Goal: Contribute content: Contribute content

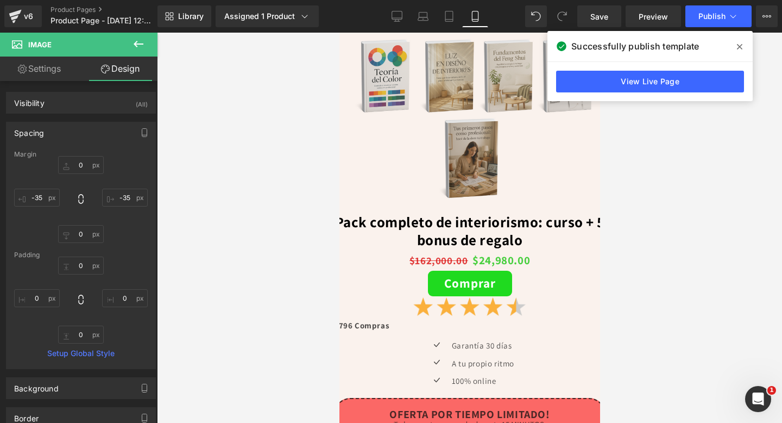
scroll to position [215, 0]
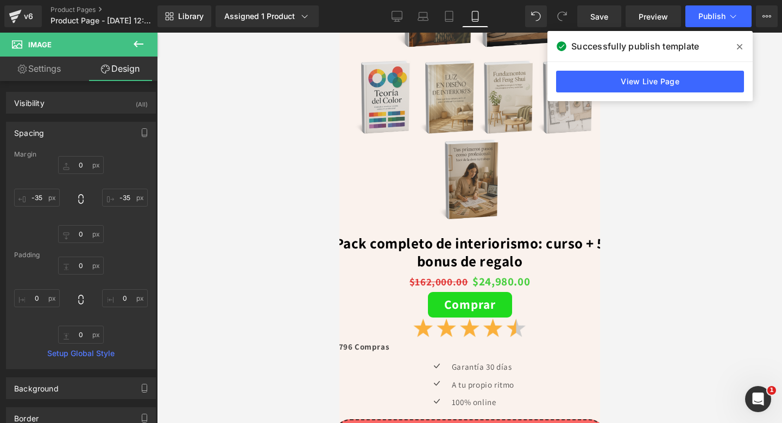
click at [742, 52] on span at bounding box center [739, 46] width 17 height 17
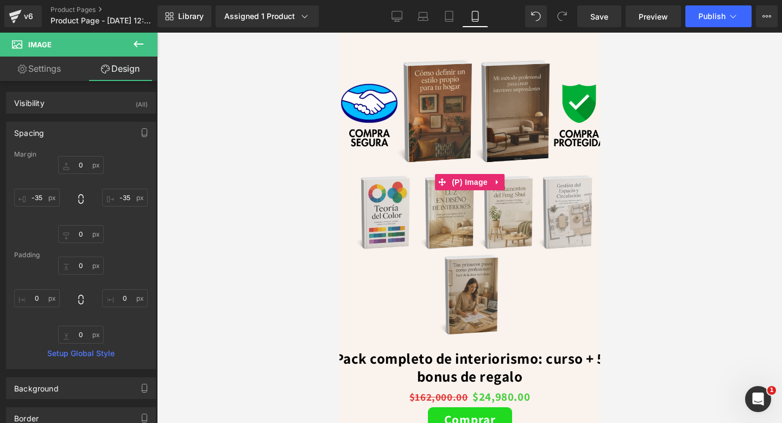
scroll to position [0, 0]
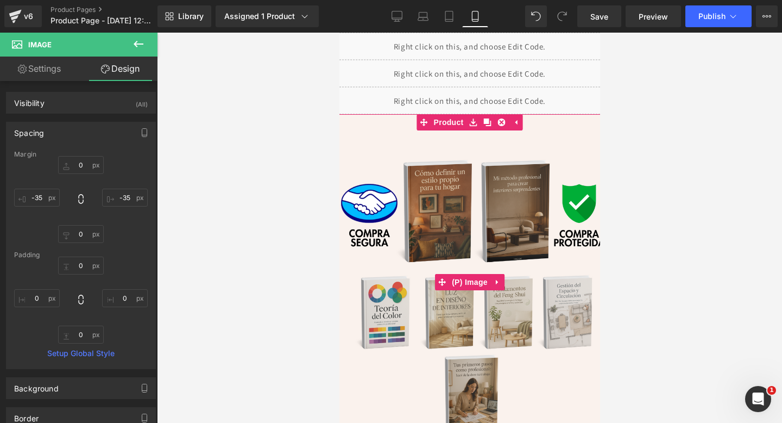
click at [474, 317] on img at bounding box center [469, 282] width 274 height 324
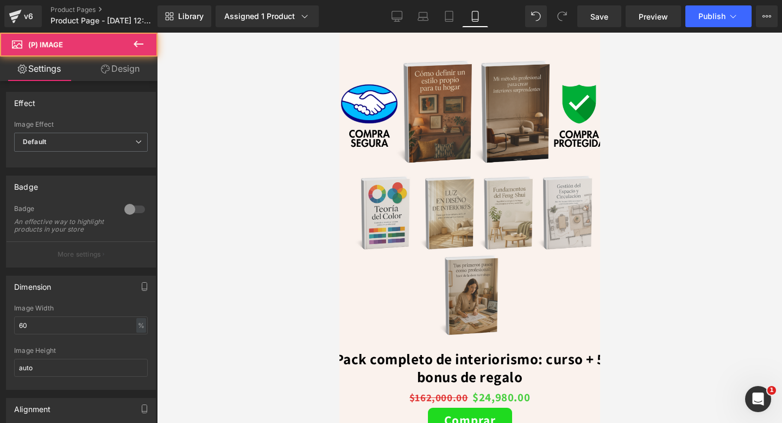
click at [410, 213] on img at bounding box center [469, 182] width 274 height 324
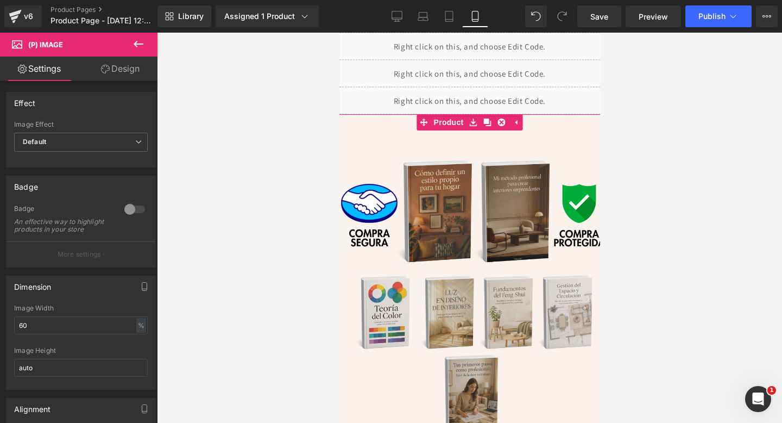
click at [436, 124] on div "Sale Off (P) Image Pack completo de interiorismo: curso + 5 bonus de regalo (P)…" at bounding box center [469, 426] width 282 height 625
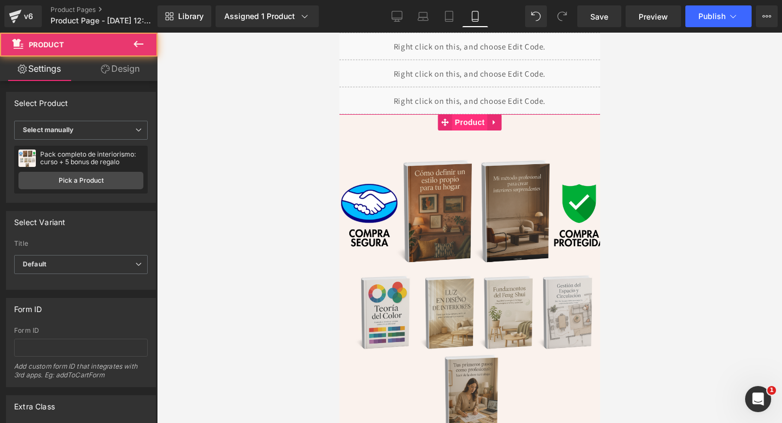
click at [467, 122] on span "Product" at bounding box center [469, 122] width 35 height 16
click at [105, 76] on link "Design" at bounding box center [120, 68] width 79 height 24
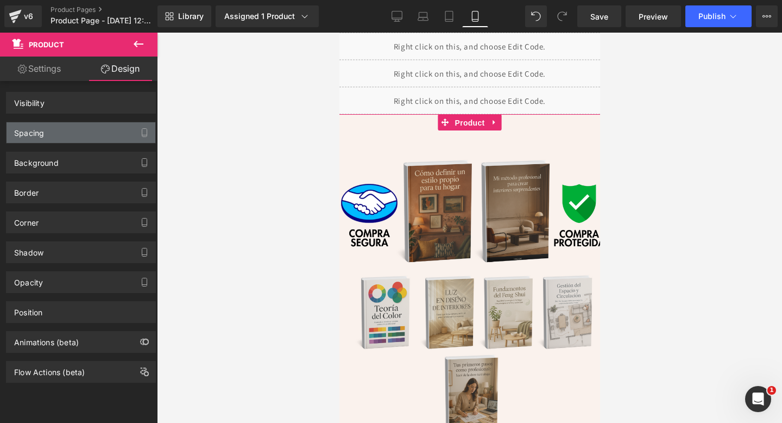
click at [95, 135] on div "Spacing" at bounding box center [81, 132] width 149 height 21
click at [99, 134] on div "Spacing" at bounding box center [81, 132] width 149 height 21
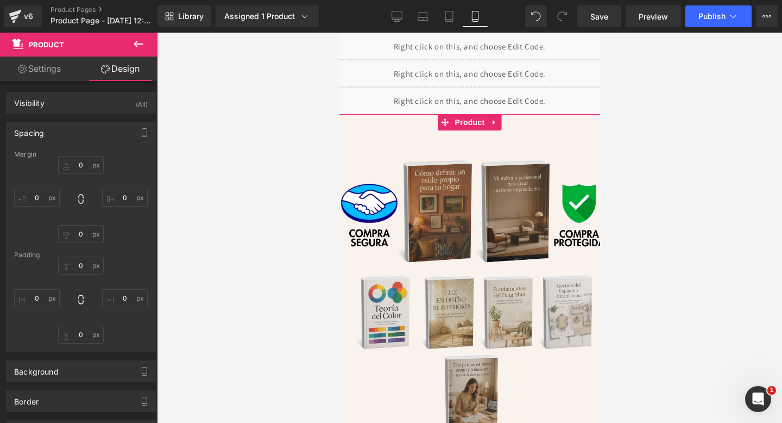
type input "0"
type input "-50"
type input "0"
type input "-50"
type input "0"
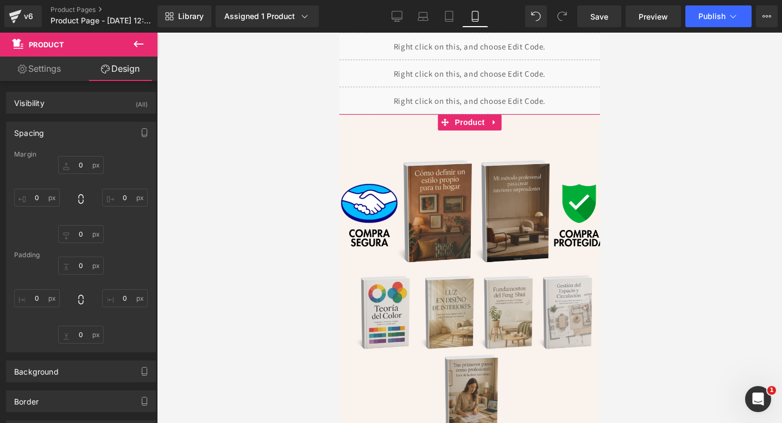
type input "10"
type input "0"
type input "10"
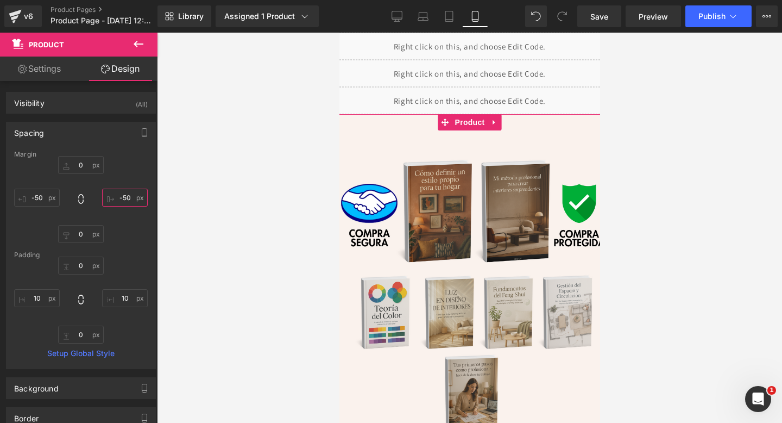
click at [123, 200] on input "-50" at bounding box center [125, 197] width 46 height 18
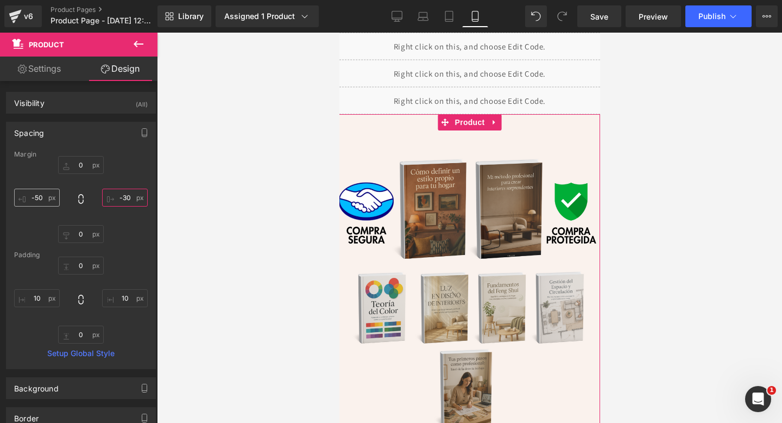
type input "-30"
click at [40, 201] on input "-50" at bounding box center [37, 197] width 46 height 18
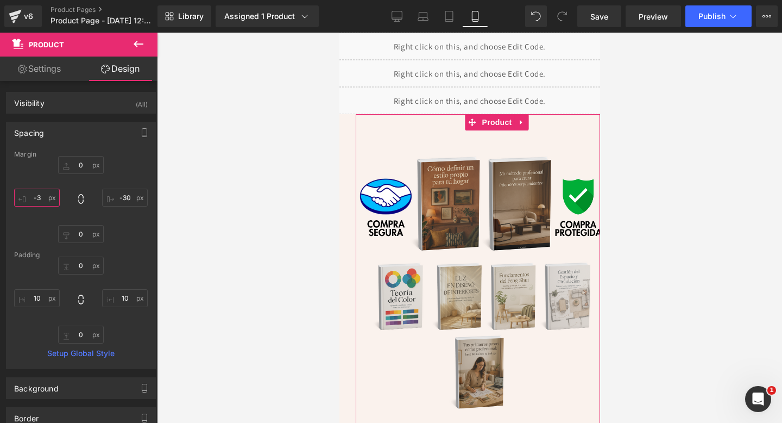
type input "-30"
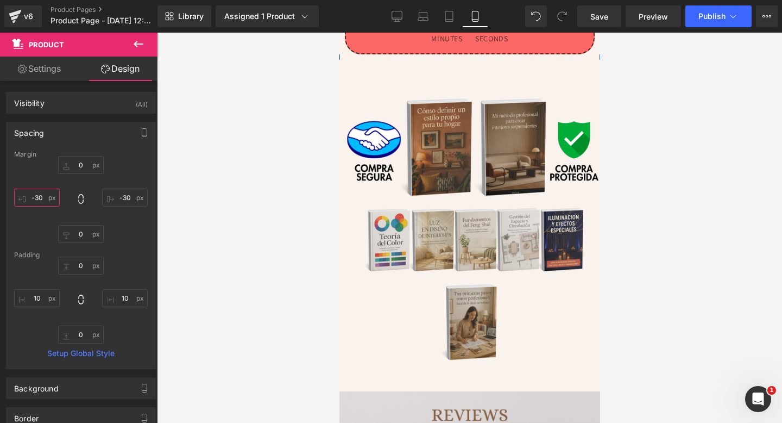
scroll to position [658, 0]
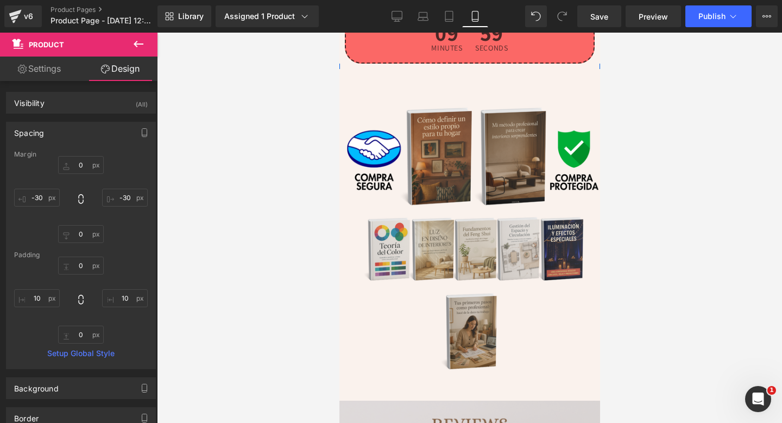
click at [521, 240] on img at bounding box center [469, 272] width 261 height 407
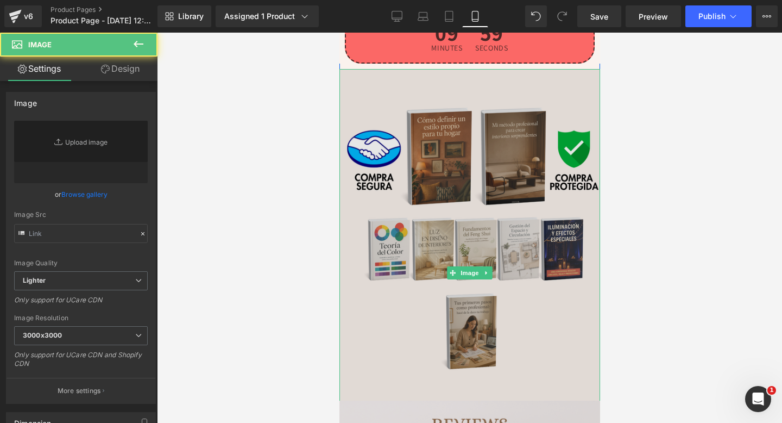
click at [511, 240] on img at bounding box center [469, 272] width 261 height 407
type input "[URL][DOMAIN_NAME]"
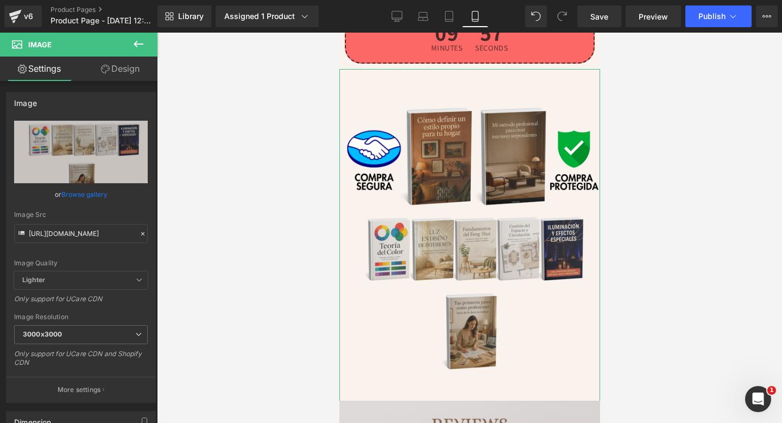
click at [111, 60] on link "Design" at bounding box center [120, 68] width 79 height 24
click at [0, 0] on div "Spacing [GEOGRAPHIC_DATA] [GEOGRAPHIC_DATA]" at bounding box center [0, 0] width 0 height 0
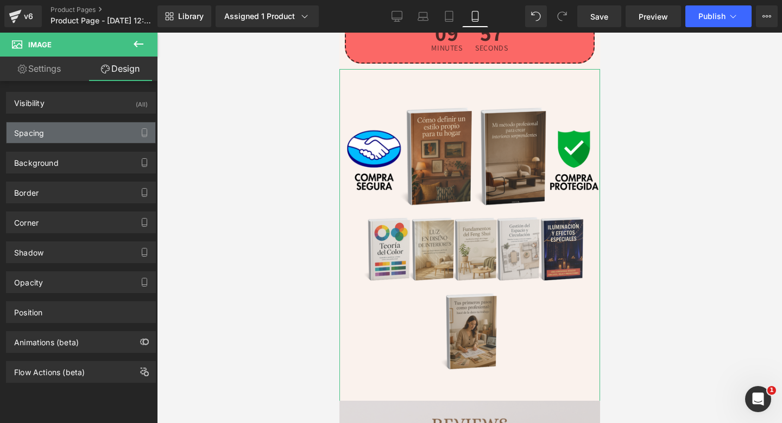
click at [103, 141] on div "Spacing" at bounding box center [81, 132] width 149 height 21
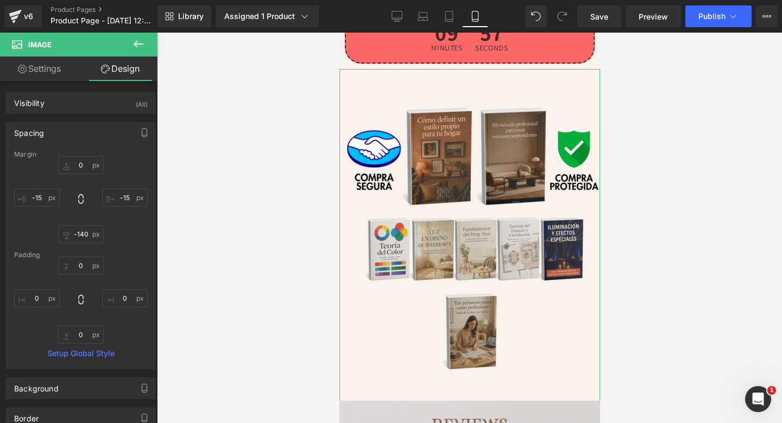
type input "0"
type input "-15"
type input "-140"
type input "-15"
type input "0"
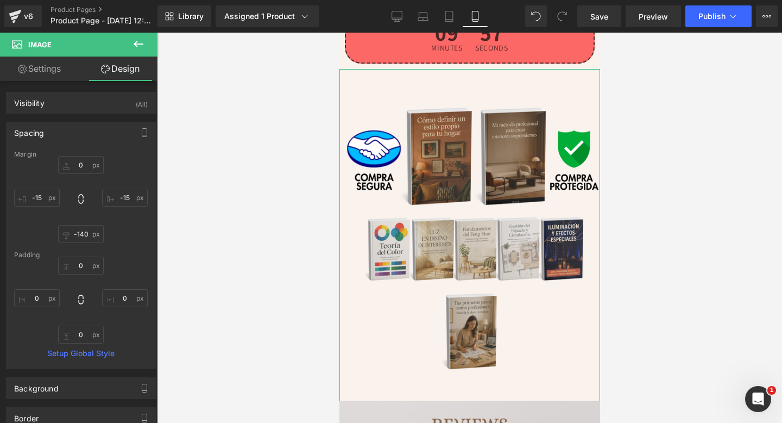
type input "0"
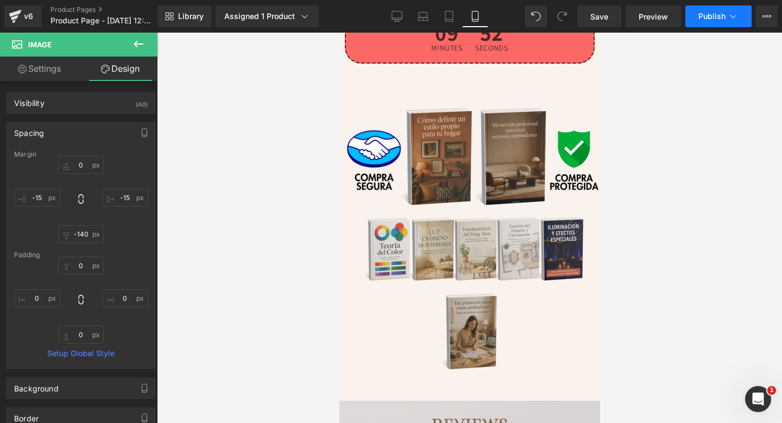
click at [719, 25] on button "Publish" at bounding box center [719, 16] width 66 height 22
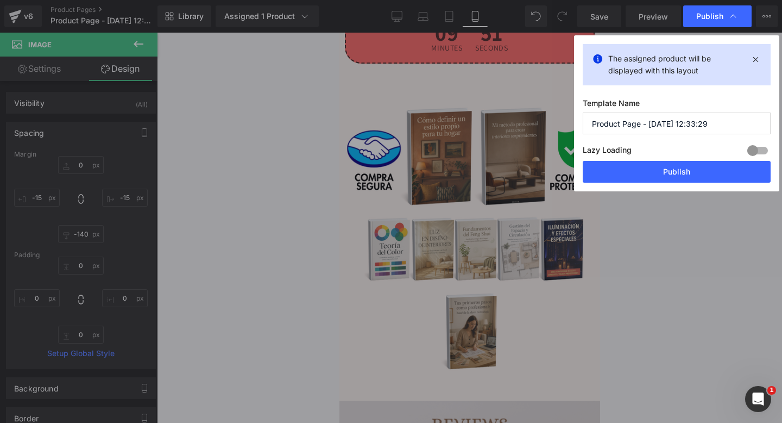
click at [665, 185] on div "The assigned product will be displayed with this layout Template Name Product P…" at bounding box center [676, 113] width 205 height 156
click at [675, 173] on button "Publish" at bounding box center [677, 172] width 188 height 22
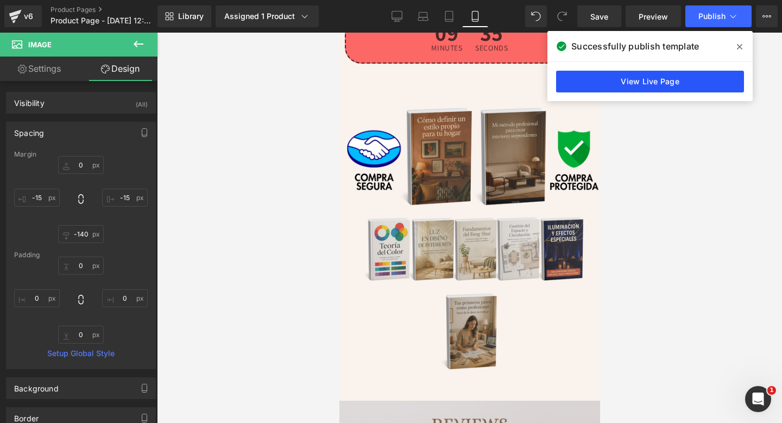
click at [689, 77] on link "View Live Page" at bounding box center [650, 82] width 188 height 22
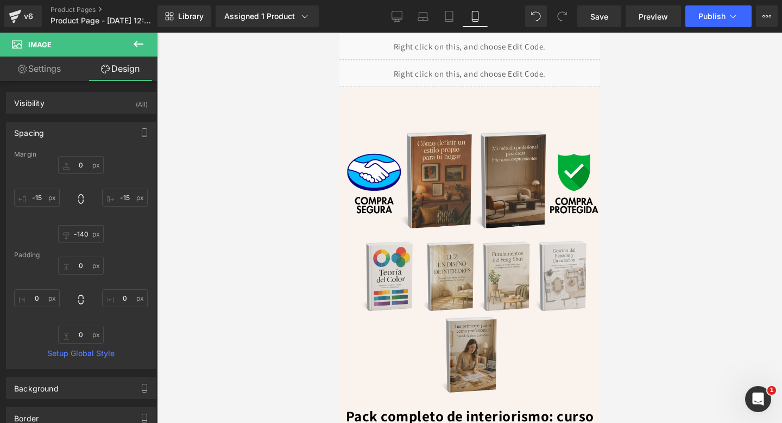
scroll to position [0, 0]
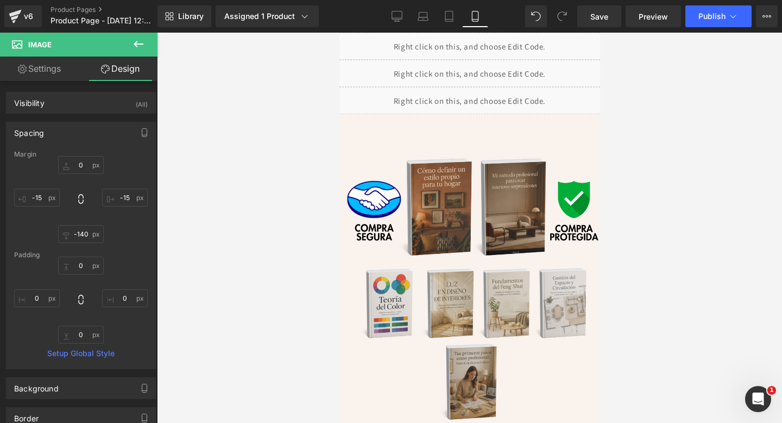
click at [489, 121] on div "Sale Off (P) Image Pack completo de interiorismo: curso + 5 bonus de regalo (P)…" at bounding box center [469, 417] width 261 height 607
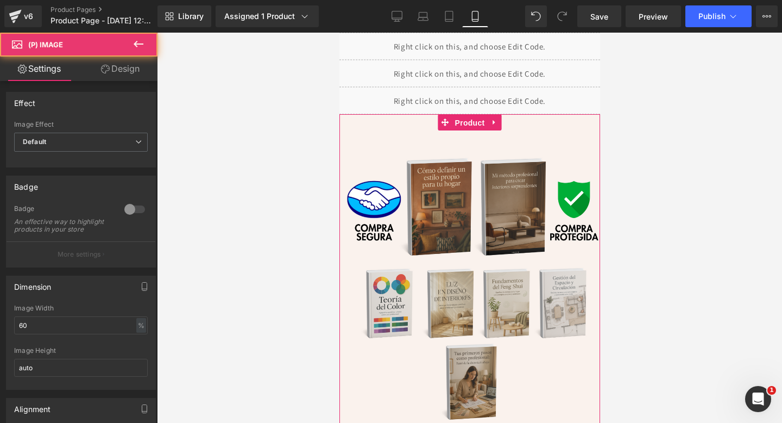
drag, startPoint x: 484, startPoint y: 128, endPoint x: 500, endPoint y: 115, distance: 20.5
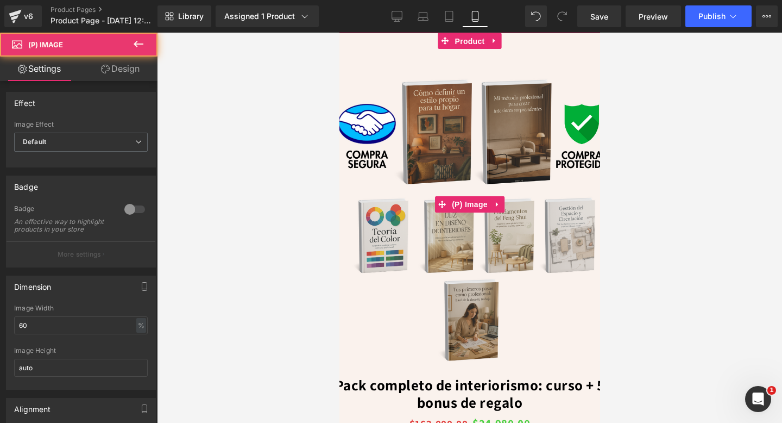
click at [500, 115] on img at bounding box center [469, 204] width 280 height 332
click at [477, 67] on img at bounding box center [469, 204] width 280 height 332
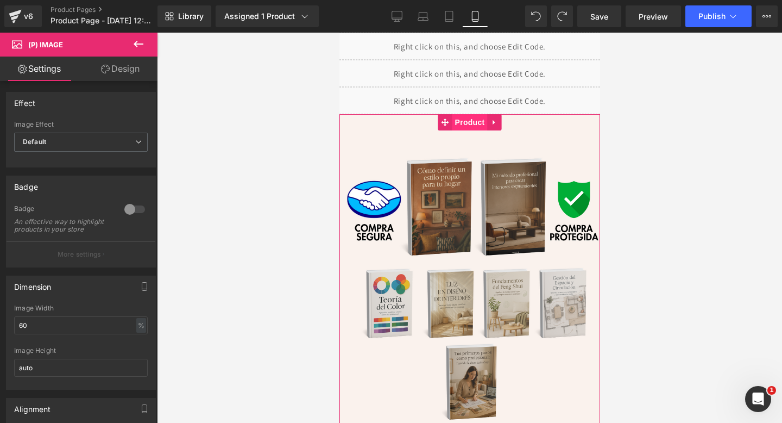
click at [468, 122] on span "Product" at bounding box center [469, 122] width 35 height 16
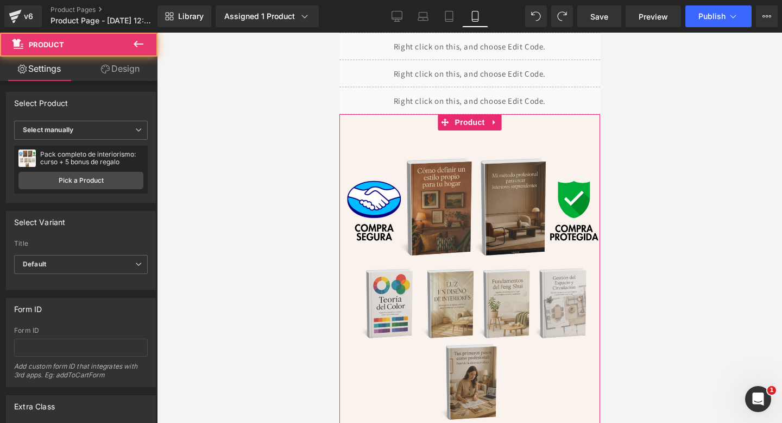
click at [101, 69] on icon at bounding box center [105, 69] width 9 height 9
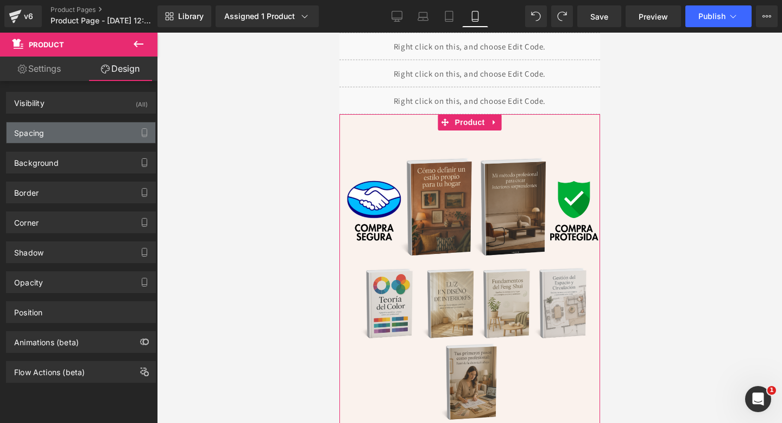
click at [56, 132] on div "Spacing" at bounding box center [81, 132] width 149 height 21
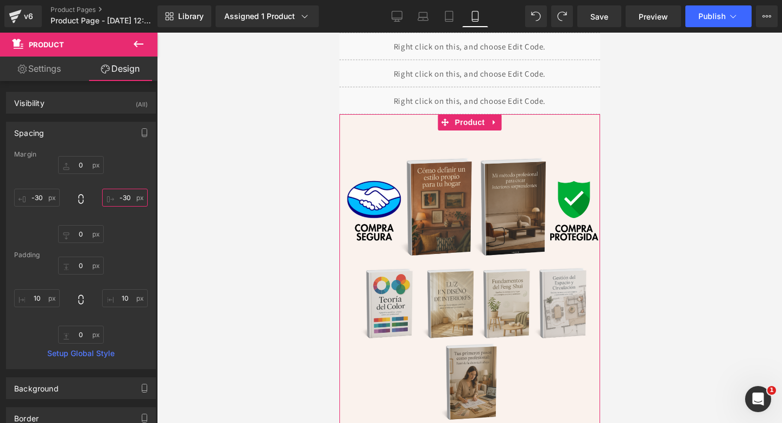
click at [122, 199] on input "-30" at bounding box center [125, 197] width 46 height 18
click at [120, 198] on input "-30" at bounding box center [125, 197] width 46 height 18
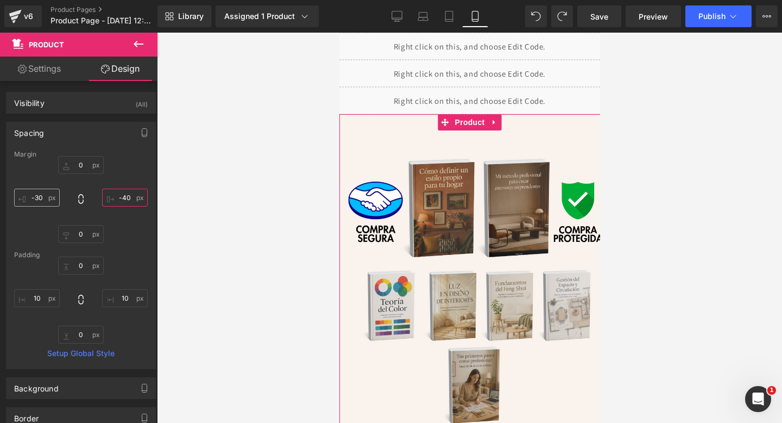
type input "-40"
click at [39, 196] on input "-30" at bounding box center [37, 197] width 46 height 18
click at [38, 197] on input "-30" at bounding box center [37, 197] width 46 height 18
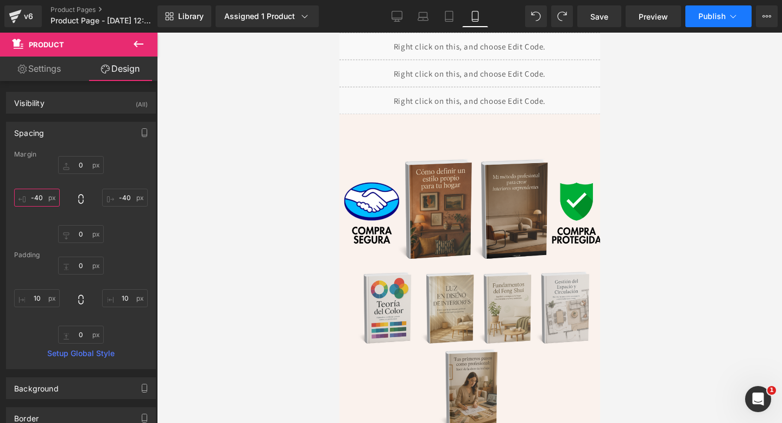
type input "-40"
click at [702, 20] on span "Publish" at bounding box center [712, 16] width 27 height 9
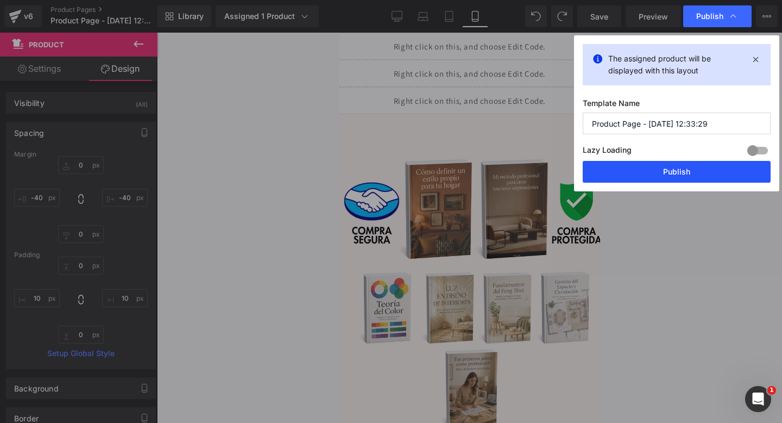
click at [636, 176] on button "Publish" at bounding box center [677, 172] width 188 height 22
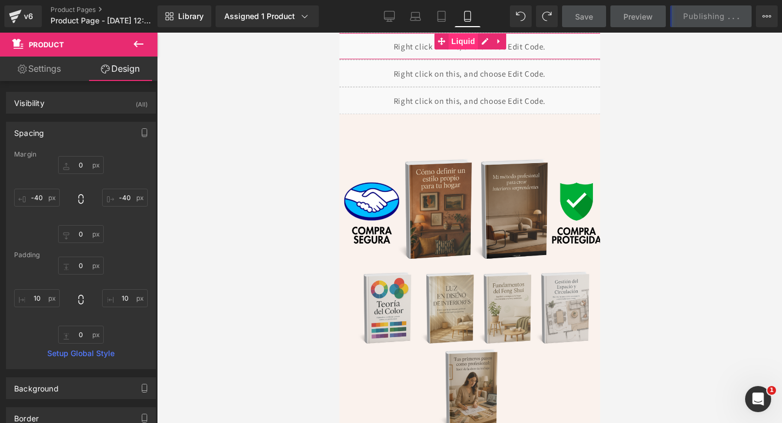
click at [462, 41] on span "Liquid" at bounding box center [462, 41] width 29 height 16
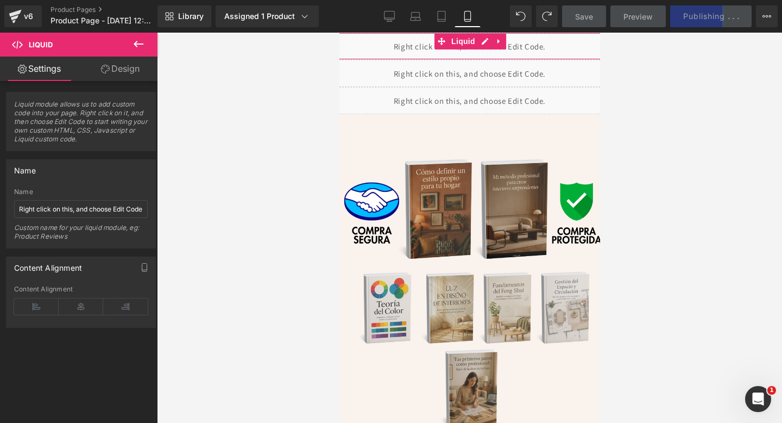
click at [124, 60] on link "Design" at bounding box center [120, 68] width 79 height 24
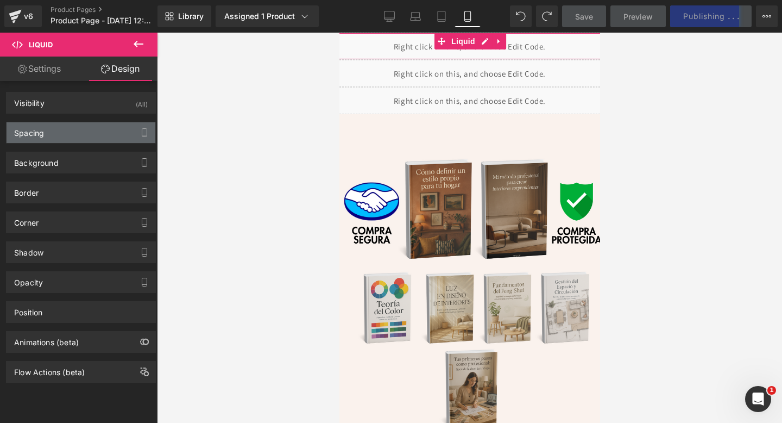
click at [61, 134] on div "Spacing" at bounding box center [81, 132] width 149 height 21
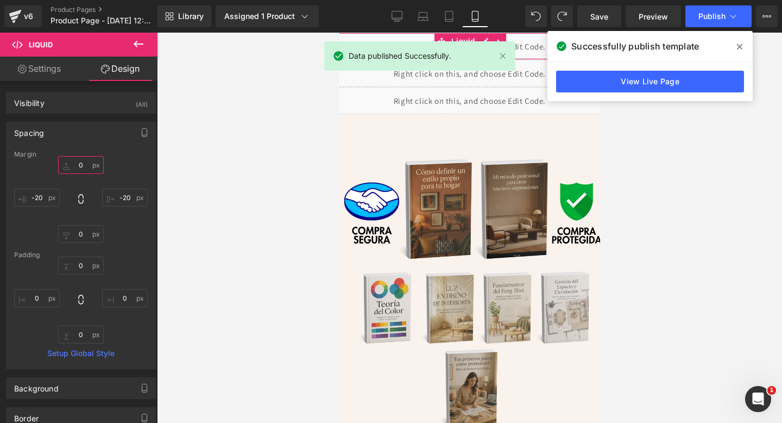
click at [81, 165] on input "0" at bounding box center [81, 165] width 46 height 18
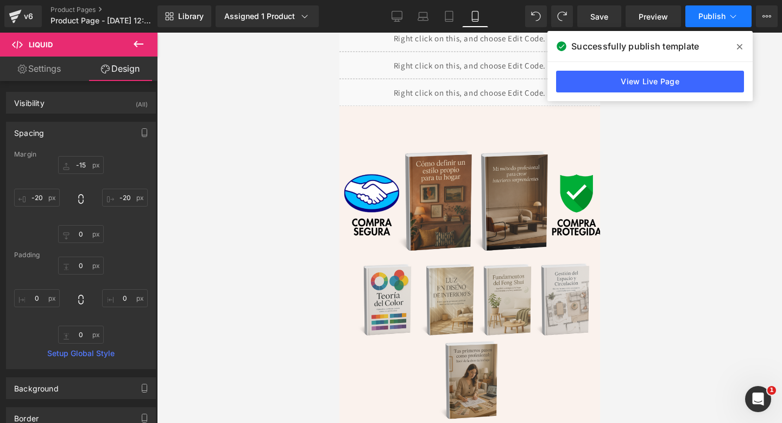
click at [702, 12] on span "Publish" at bounding box center [712, 16] width 27 height 9
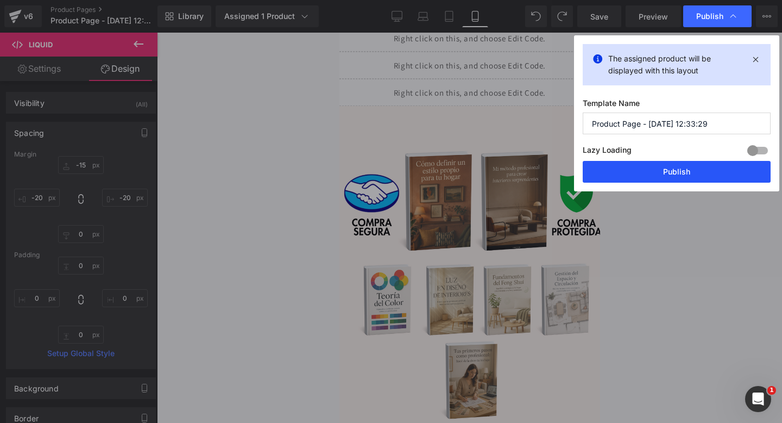
click at [640, 172] on button "Publish" at bounding box center [677, 172] width 188 height 22
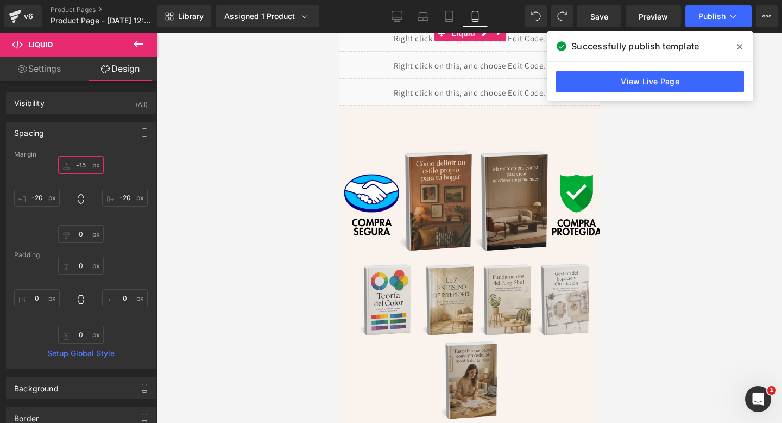
click at [78, 167] on input "-15" at bounding box center [81, 165] width 46 height 18
click at [79, 166] on input "-15" at bounding box center [81, 165] width 46 height 18
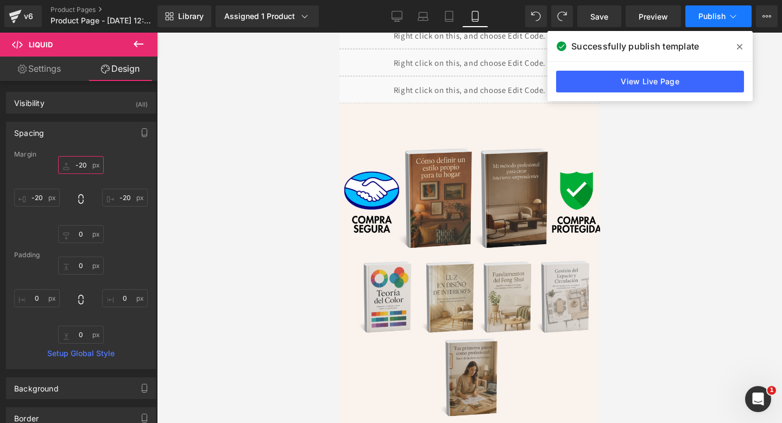
type input "-20"
click at [715, 18] on span "Publish" at bounding box center [712, 16] width 27 height 9
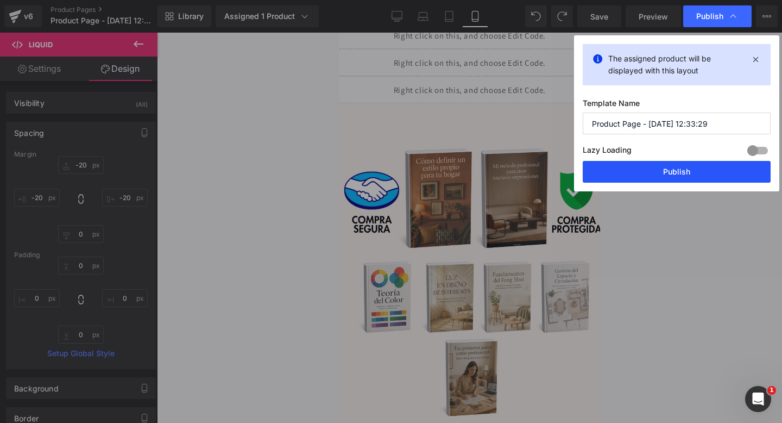
click at [611, 169] on button "Publish" at bounding box center [677, 172] width 188 height 22
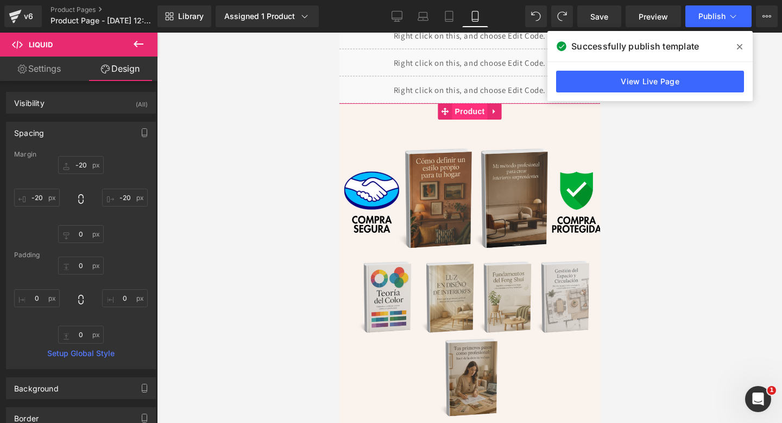
click at [460, 111] on span "Product" at bounding box center [469, 111] width 35 height 16
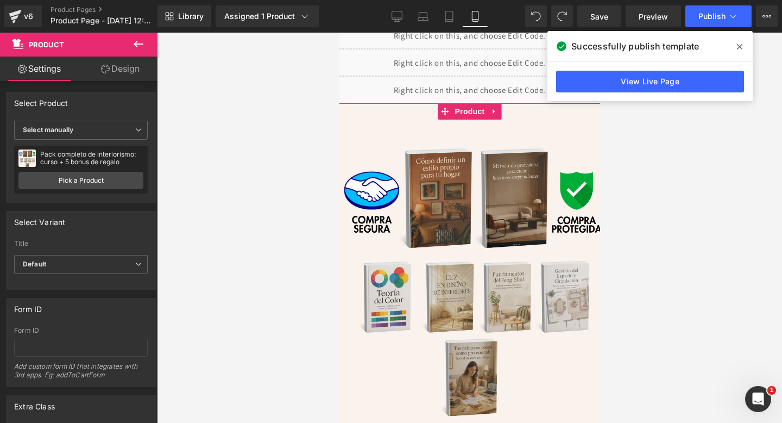
click at [123, 65] on link "Design" at bounding box center [120, 68] width 79 height 24
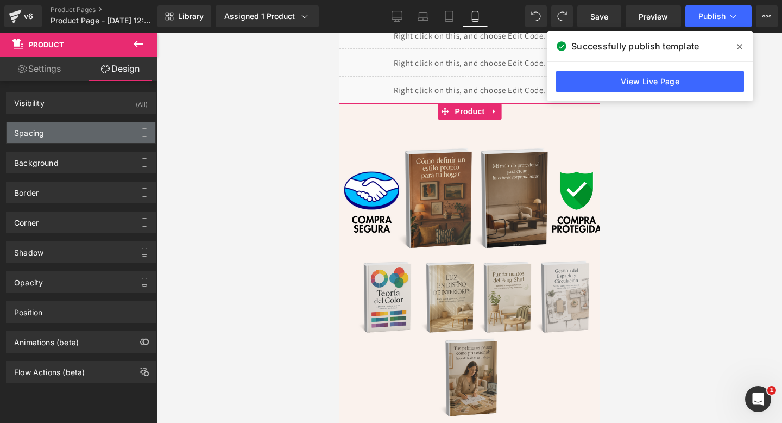
click at [51, 137] on div "Spacing" at bounding box center [81, 132] width 149 height 21
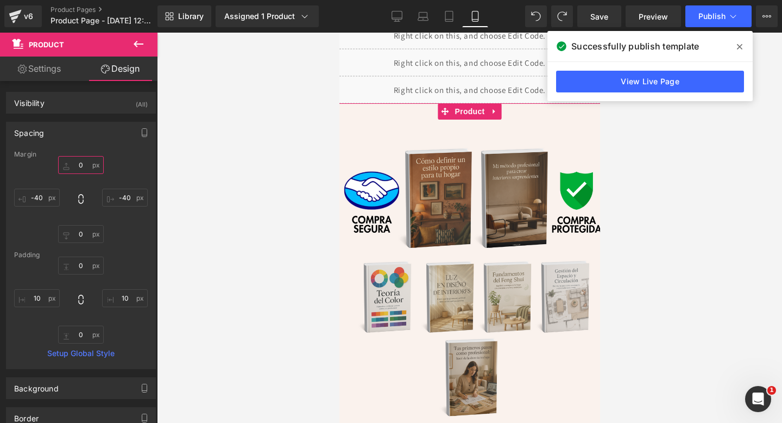
click at [83, 164] on input "0" at bounding box center [81, 165] width 46 height 18
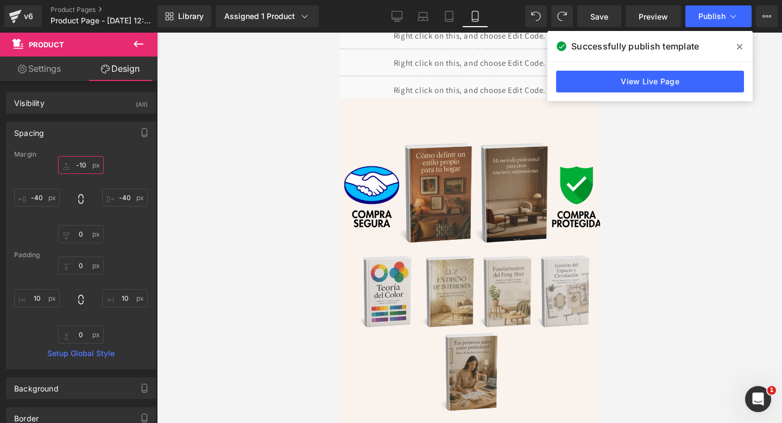
type input "-10"
click at [719, 20] on span "Publish" at bounding box center [712, 16] width 27 height 9
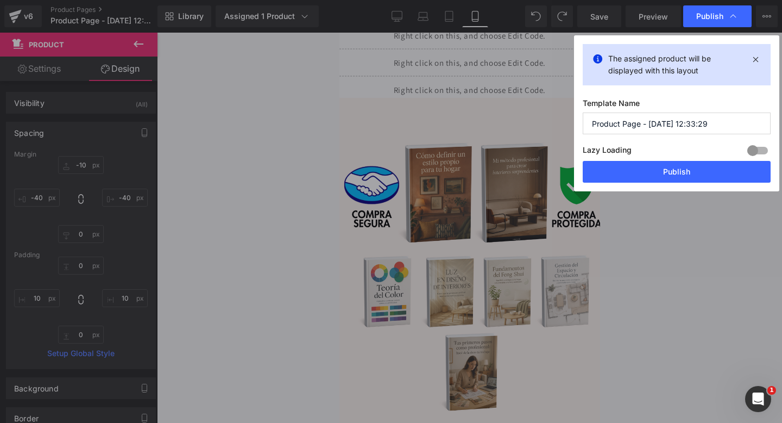
drag, startPoint x: 776, startPoint y: 128, endPoint x: 438, endPoint y: 96, distance: 340.0
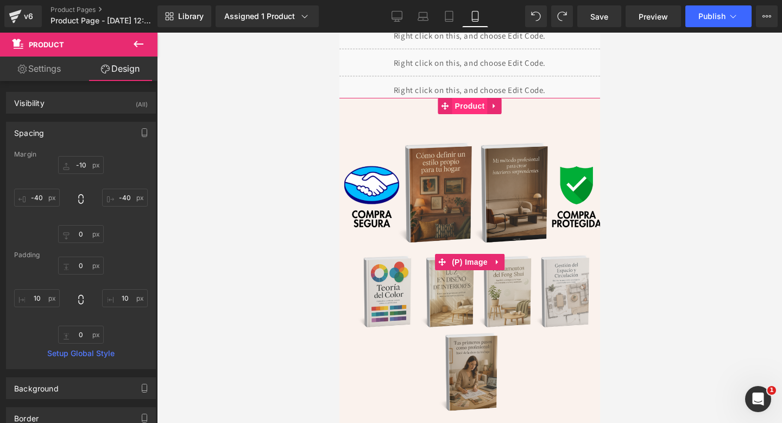
click at [469, 103] on span "Product" at bounding box center [469, 106] width 35 height 16
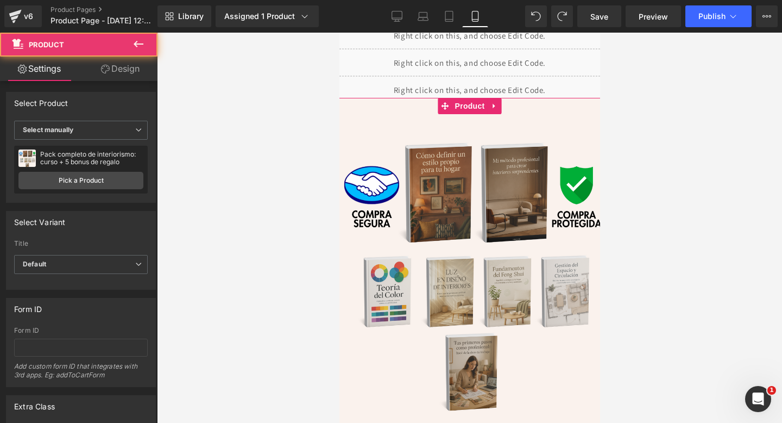
click at [134, 70] on link "Design" at bounding box center [120, 68] width 79 height 24
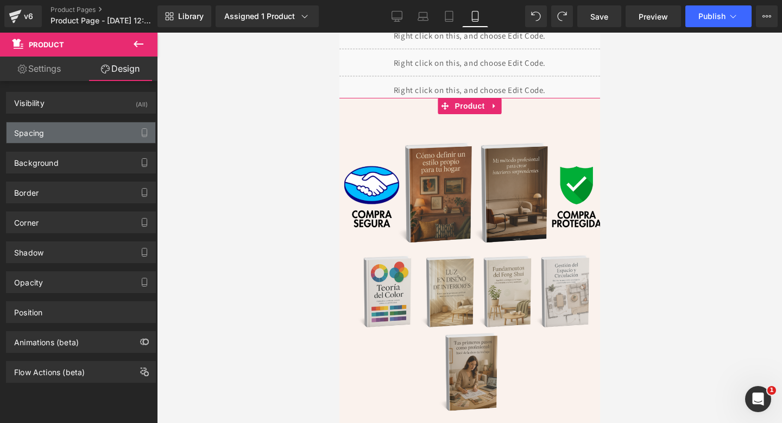
click at [93, 131] on div "Spacing" at bounding box center [81, 132] width 149 height 21
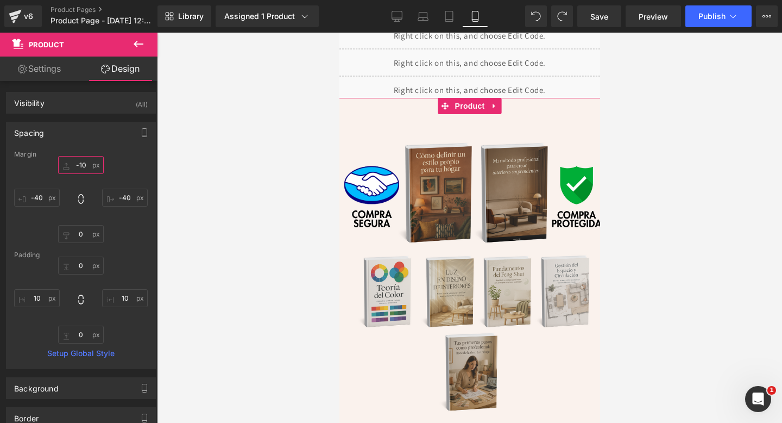
click at [84, 167] on input "-10" at bounding box center [81, 165] width 46 height 18
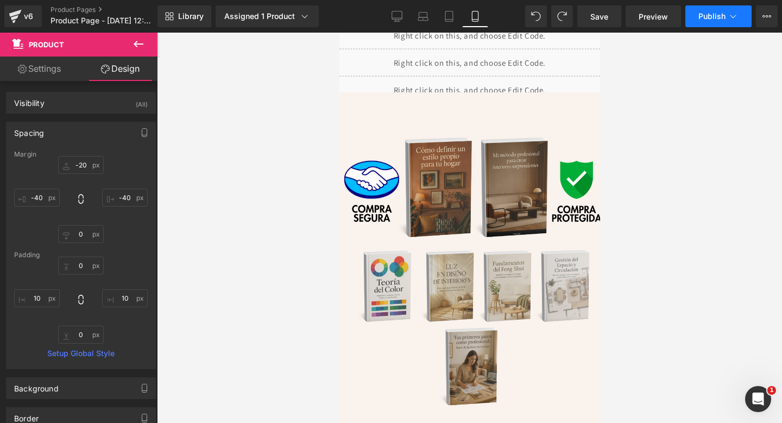
click at [708, 13] on span "Publish" at bounding box center [712, 16] width 27 height 9
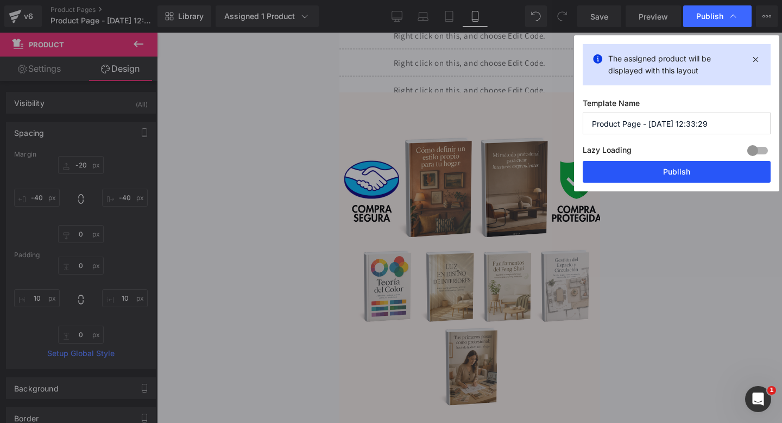
click at [628, 169] on button "Publish" at bounding box center [677, 172] width 188 height 22
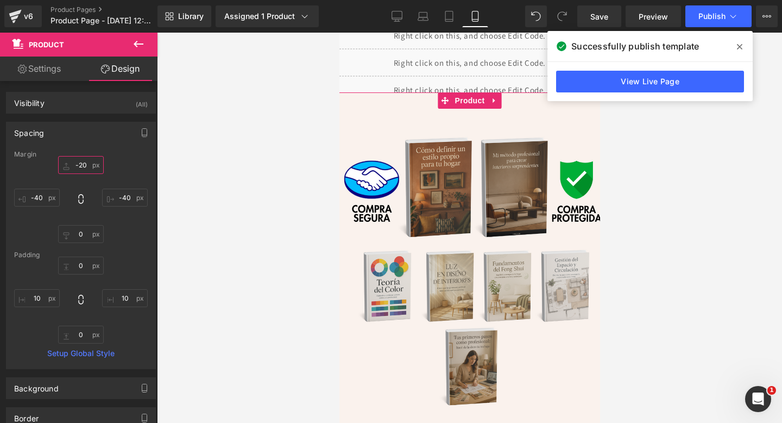
click at [81, 164] on input "-20" at bounding box center [81, 165] width 46 height 18
click at [80, 164] on input "-20" at bounding box center [81, 165] width 46 height 18
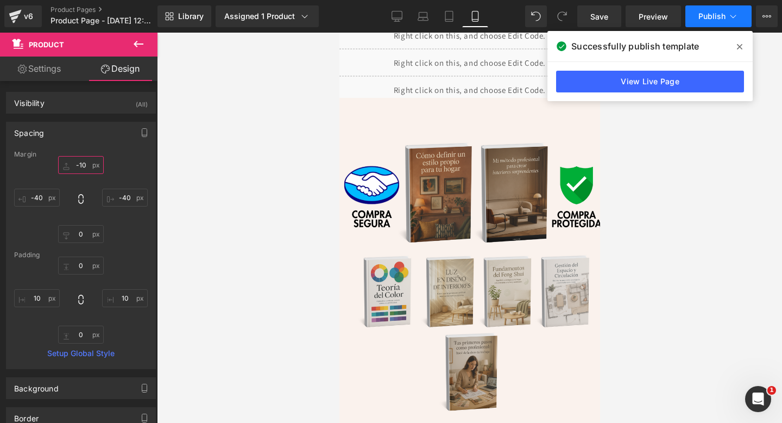
type input "-10"
click at [711, 16] on span "Publish" at bounding box center [712, 16] width 27 height 9
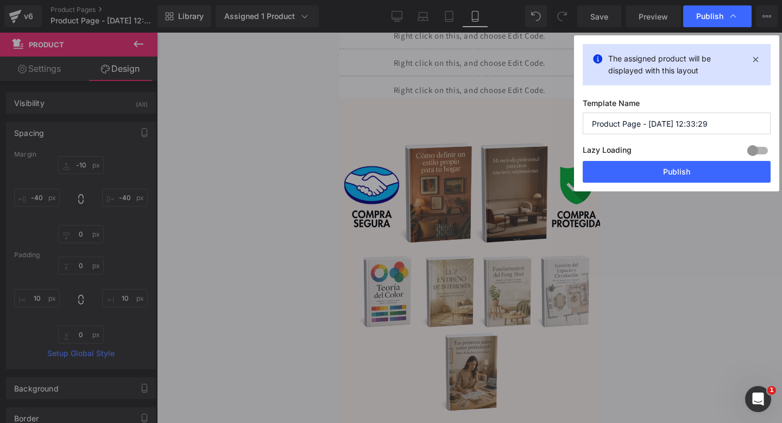
click at [647, 185] on div "The assigned product will be displayed with this layout Template Name Product P…" at bounding box center [676, 113] width 205 height 156
click at [664, 172] on button "Publish" at bounding box center [677, 172] width 188 height 22
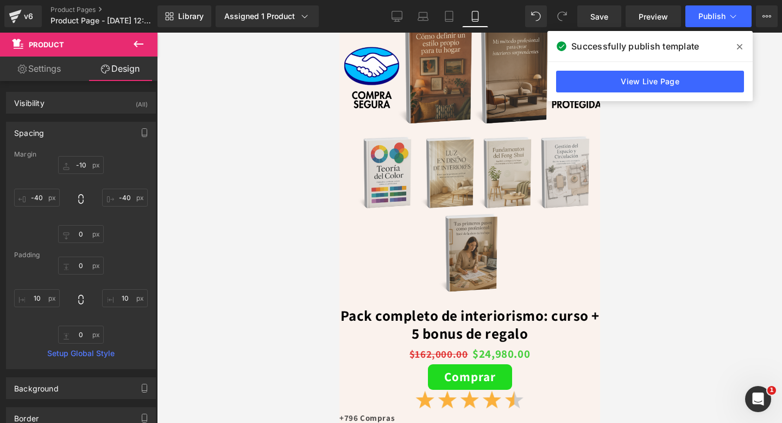
scroll to position [30, 0]
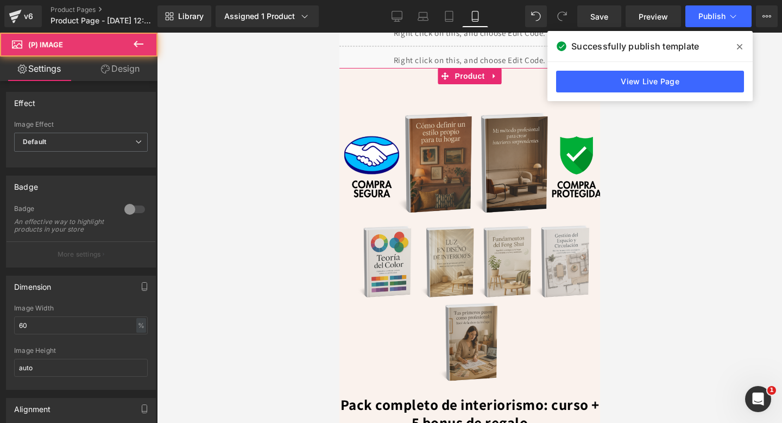
click at [341, 174] on img at bounding box center [469, 231] width 267 height 317
click at [432, 177] on img at bounding box center [469, 231] width 267 height 317
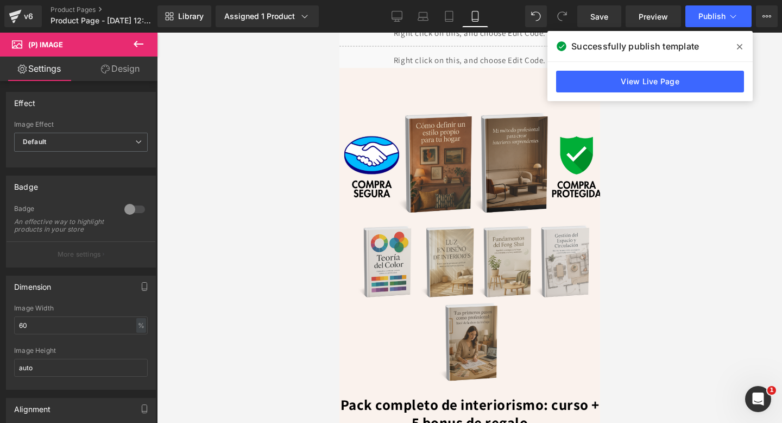
click at [136, 77] on link "Design" at bounding box center [120, 68] width 79 height 24
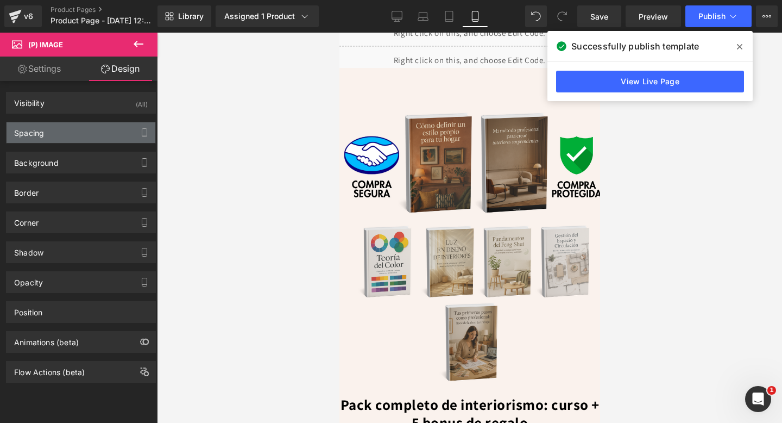
click at [119, 135] on div "Spacing" at bounding box center [81, 132] width 149 height 21
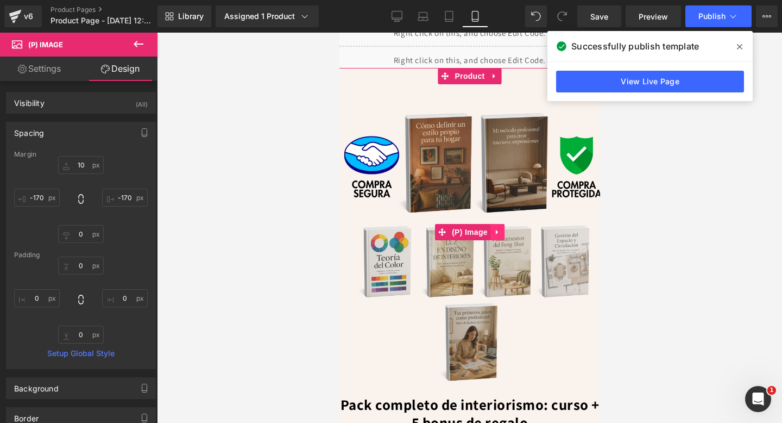
click at [498, 227] on link at bounding box center [497, 232] width 14 height 16
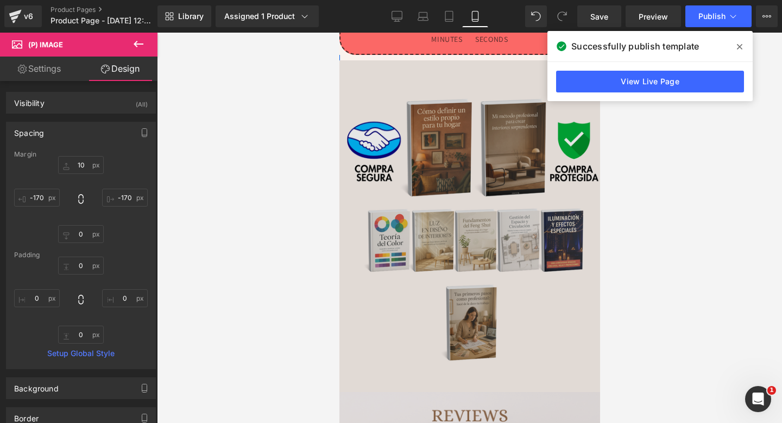
scroll to position [678, 0]
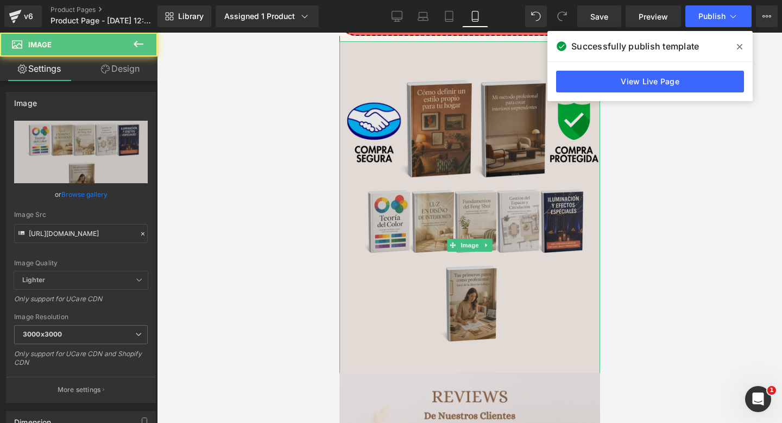
click at [435, 143] on img at bounding box center [469, 244] width 261 height 407
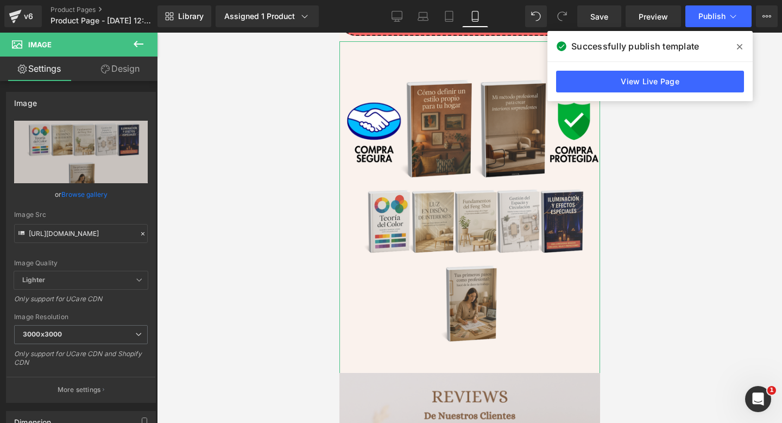
click at [132, 67] on link "Design" at bounding box center [120, 68] width 79 height 24
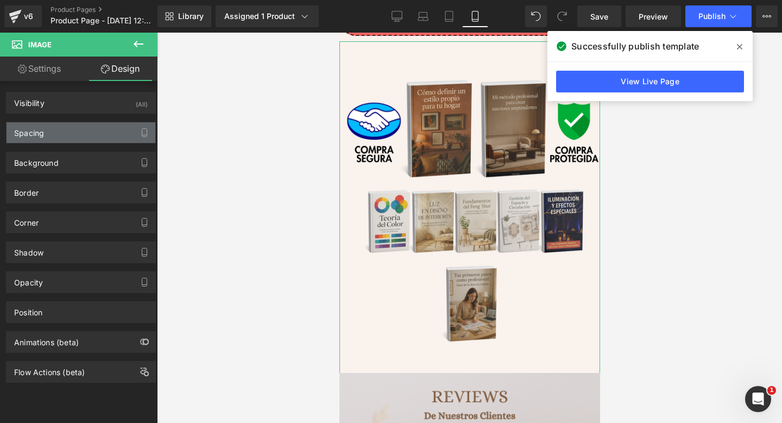
click at [98, 132] on div "Spacing" at bounding box center [81, 132] width 149 height 21
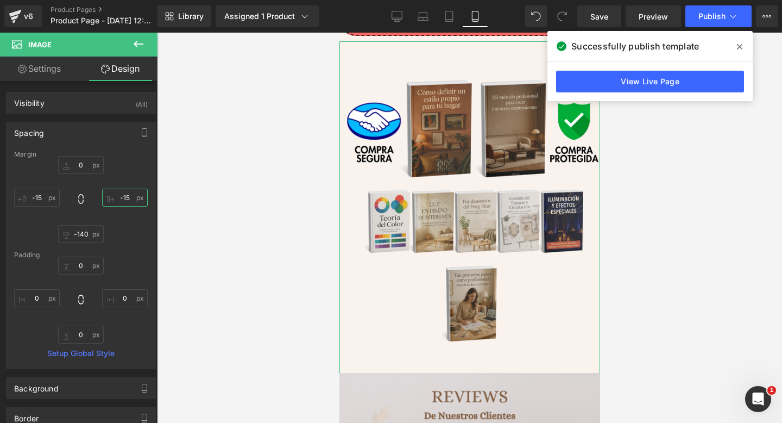
click at [124, 198] on input "-15" at bounding box center [125, 197] width 46 height 18
click at [120, 197] on input "-15" at bounding box center [125, 197] width 46 height 18
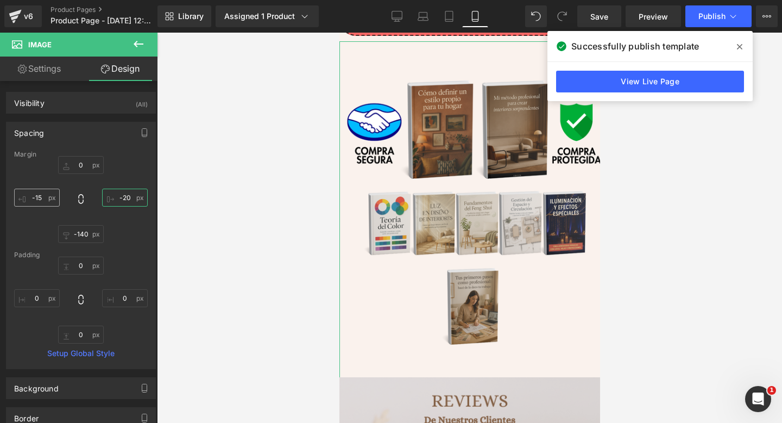
type input "-20"
click at [45, 196] on input "-15" at bounding box center [37, 197] width 46 height 18
click at [45, 195] on input "-15" at bounding box center [37, 197] width 46 height 18
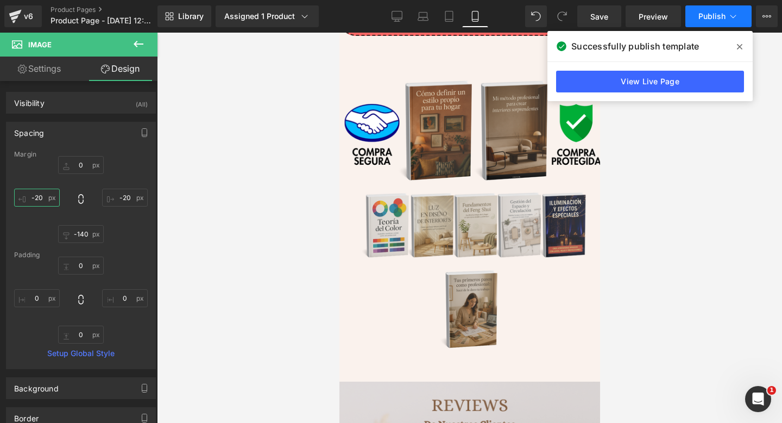
type input "-20"
click at [696, 19] on button "Publish" at bounding box center [719, 16] width 66 height 22
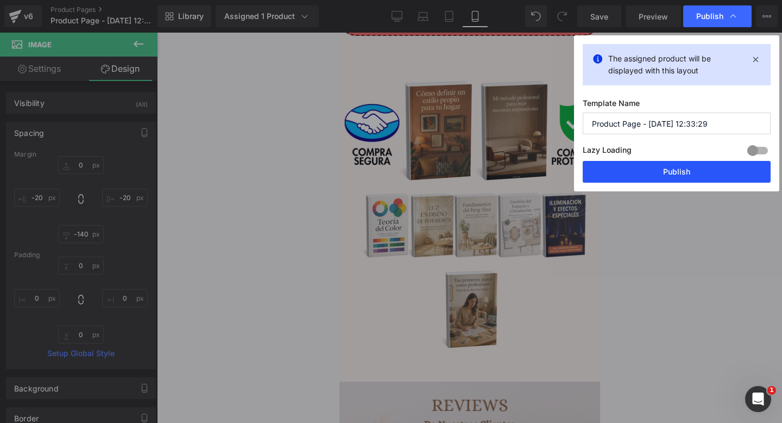
click at [665, 181] on button "Publish" at bounding box center [677, 172] width 188 height 22
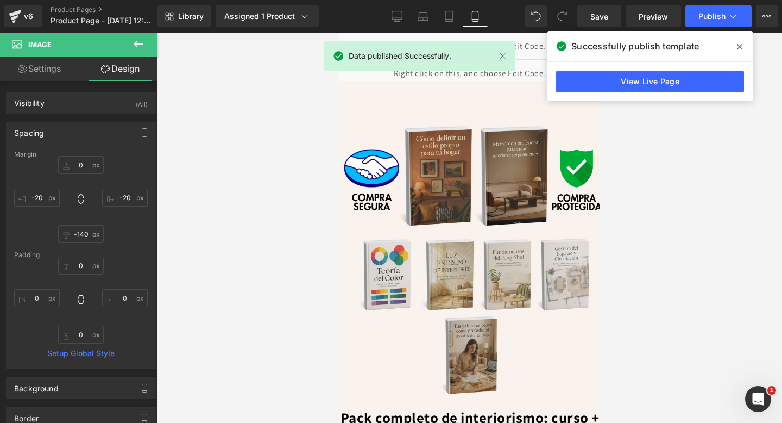
scroll to position [0, 0]
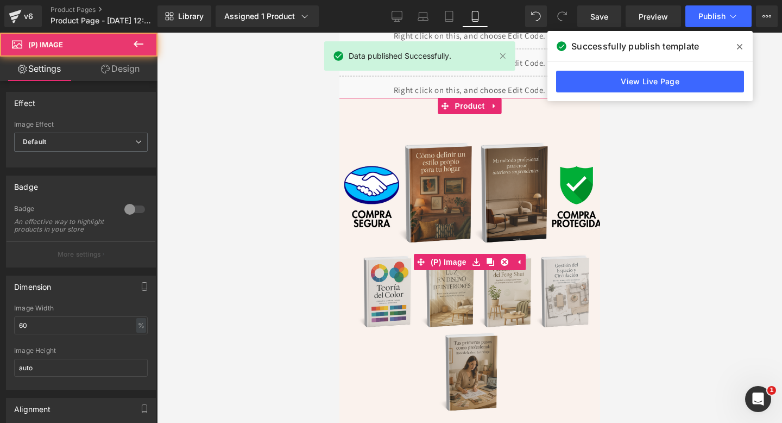
click at [595, 262] on img at bounding box center [469, 261] width 267 height 317
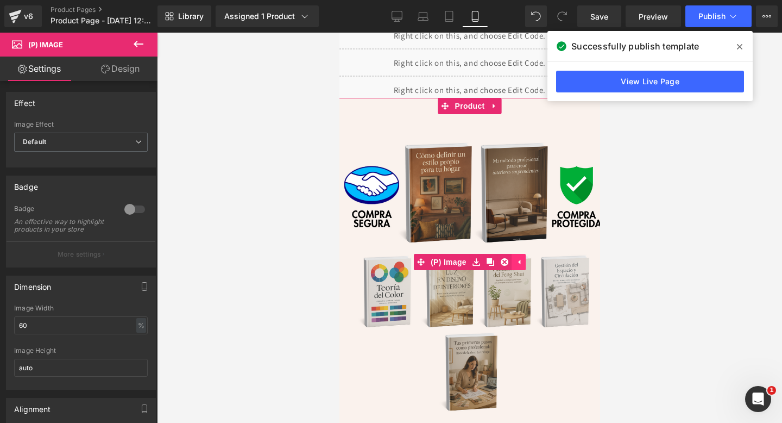
click at [523, 268] on link at bounding box center [518, 262] width 14 height 16
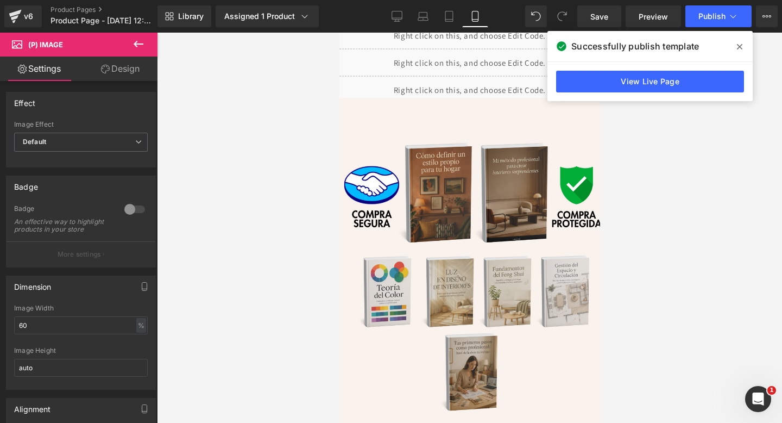
click at [740, 45] on icon at bounding box center [739, 46] width 5 height 9
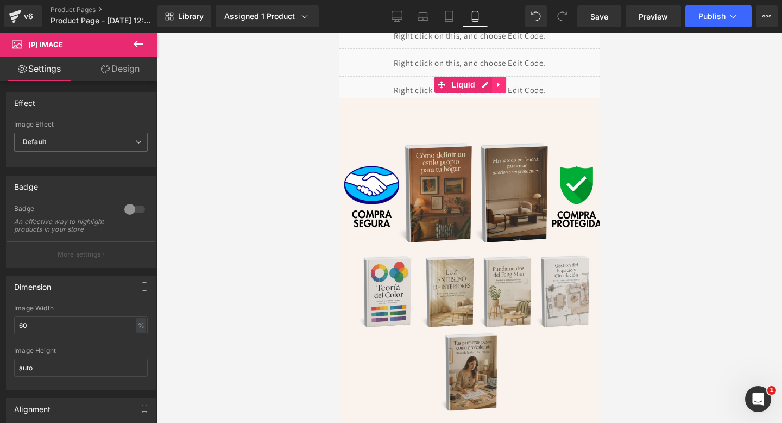
click at [497, 83] on icon at bounding box center [498, 85] width 2 height 5
click at [487, 85] on link at bounding box center [492, 85] width 14 height 16
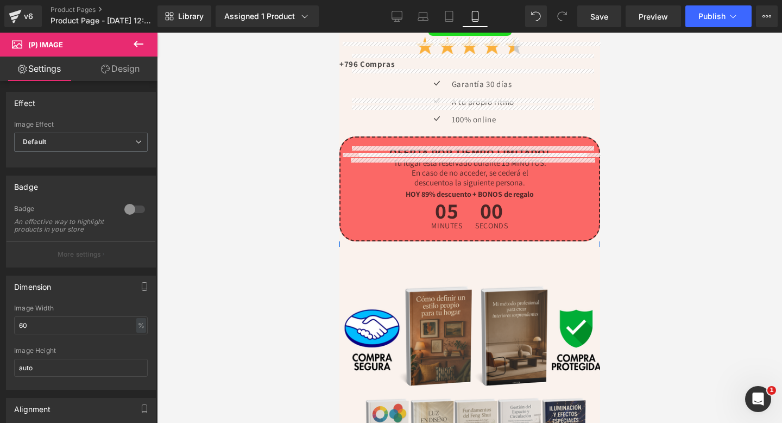
scroll to position [426, 0]
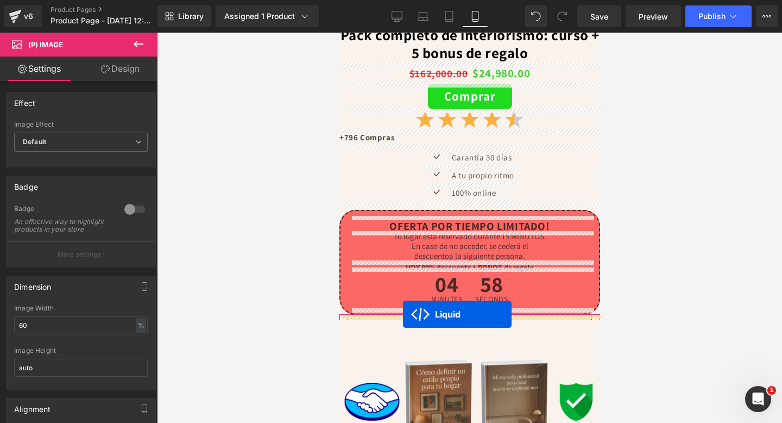
drag, startPoint x: 436, startPoint y: 112, endPoint x: 403, endPoint y: 314, distance: 204.9
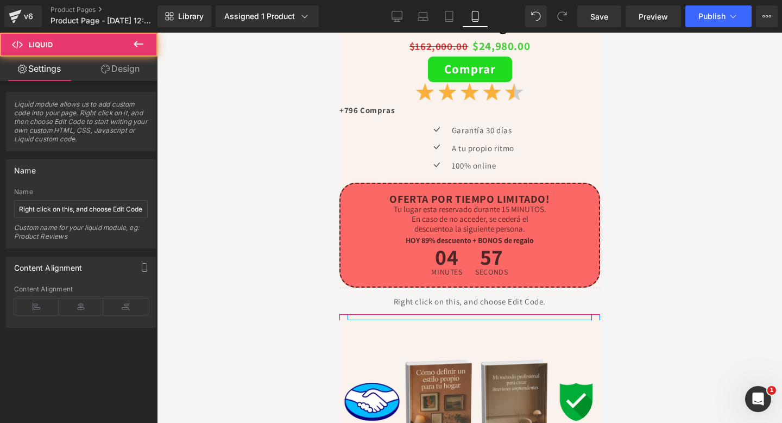
scroll to position [399, 0]
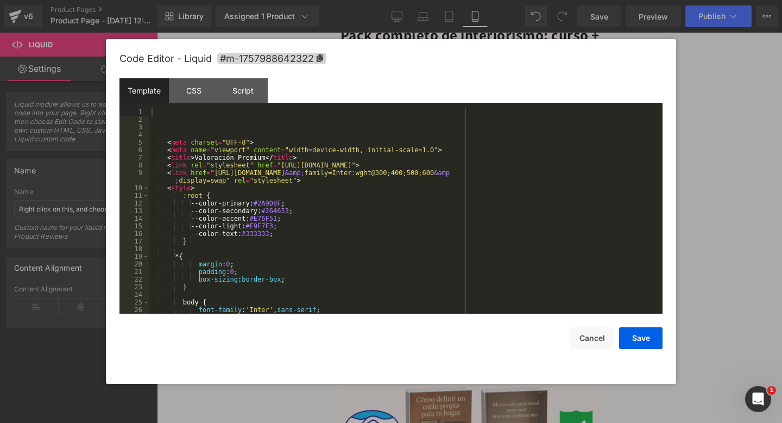
click at [396, 0] on div "Liquid You are previewing how the will restyle your page. You can not edit Elem…" at bounding box center [391, 0] width 782 height 0
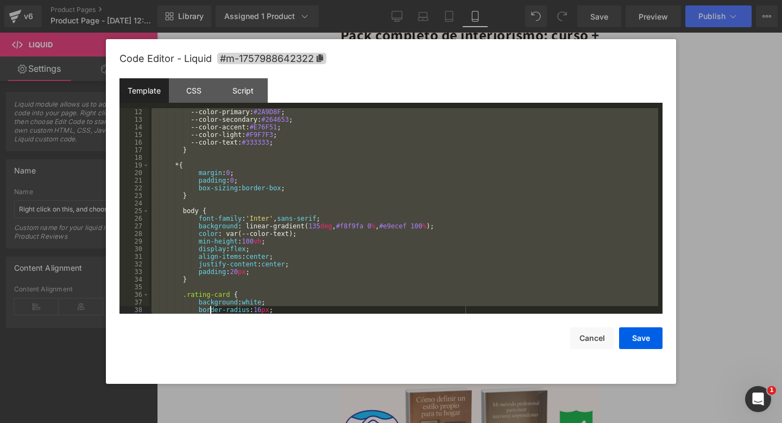
scroll to position [1202, 0]
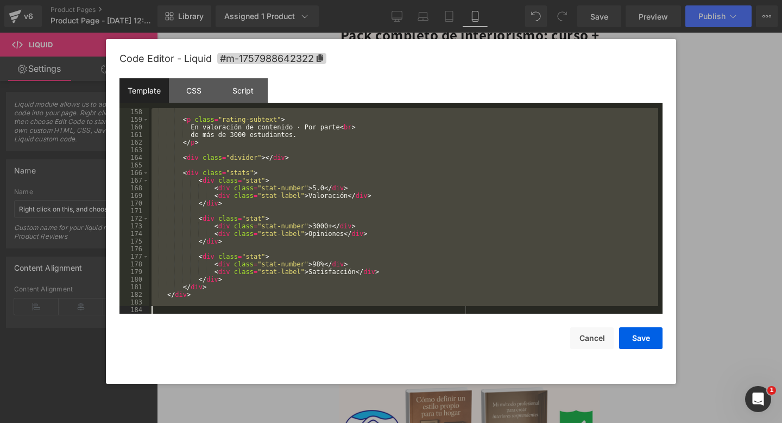
drag, startPoint x: 196, startPoint y: 124, endPoint x: 261, endPoint y: 422, distance: 304.7
click at [261, 422] on body "Liquid You are previewing how the will restyle your page. You can not edit Elem…" at bounding box center [391, 211] width 782 height 423
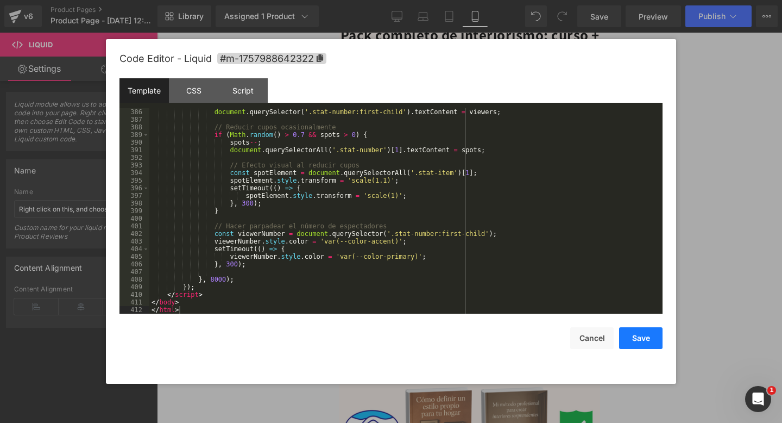
click at [654, 332] on button "Save" at bounding box center [640, 338] width 43 height 22
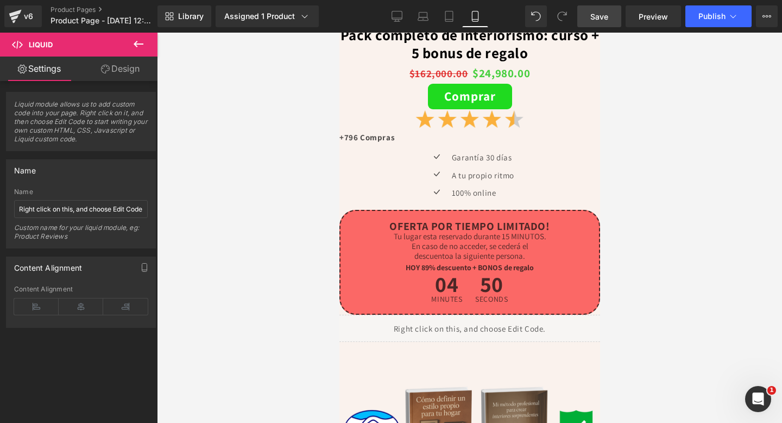
click at [607, 11] on span "Save" at bounding box center [599, 16] width 18 height 11
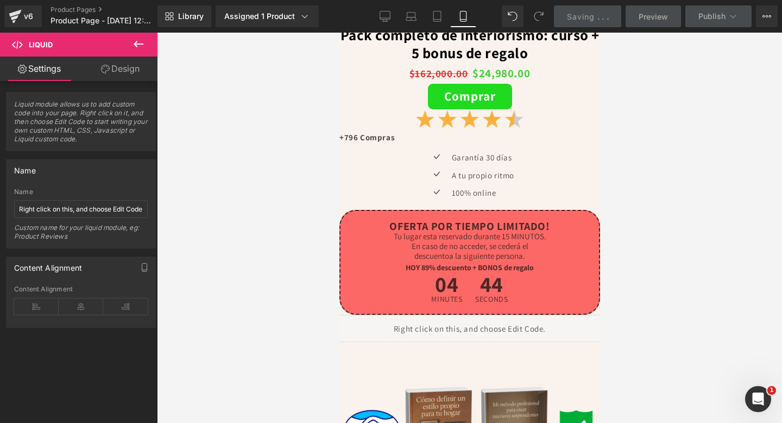
click at [644, 14] on span "Preview" at bounding box center [653, 16] width 29 height 11
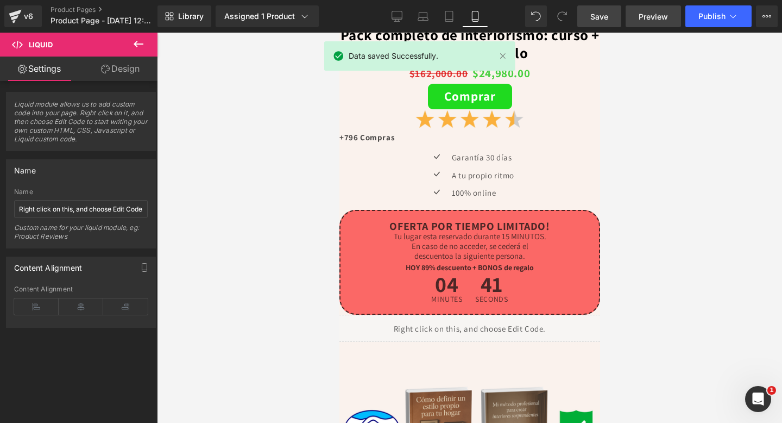
click at [644, 14] on span "Preview" at bounding box center [653, 16] width 29 height 11
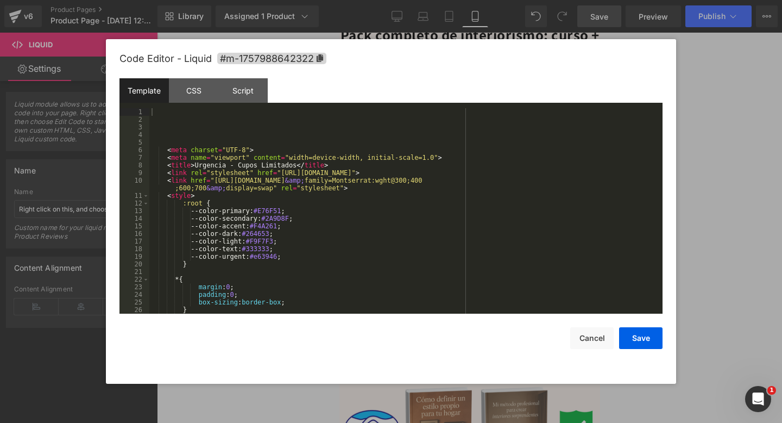
click at [396, 0] on div "Liquid You are previewing how the will restyle your page. You can not edit Elem…" at bounding box center [391, 0] width 782 height 0
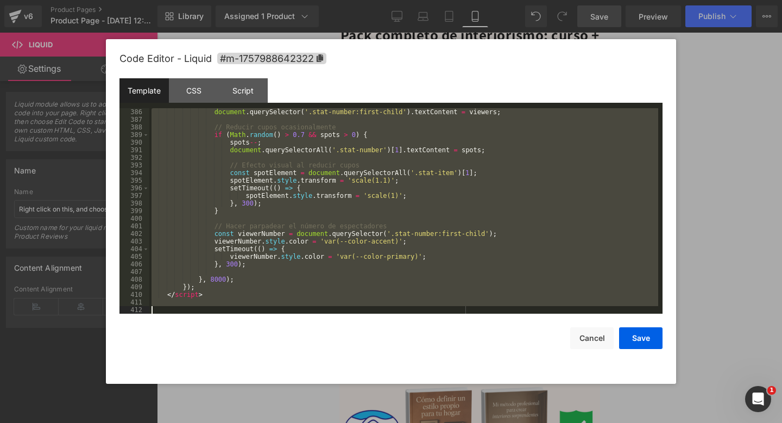
drag, startPoint x: 180, startPoint y: 118, endPoint x: 349, endPoint y: 422, distance: 347.8
click at [349, 422] on body "Liquid You are previewing how the will restyle your page. You can not edit Elem…" at bounding box center [391, 211] width 782 height 423
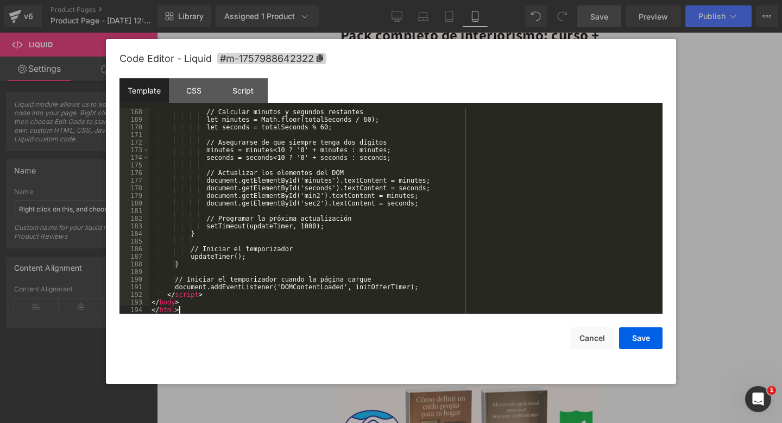
scroll to position [1270, 0]
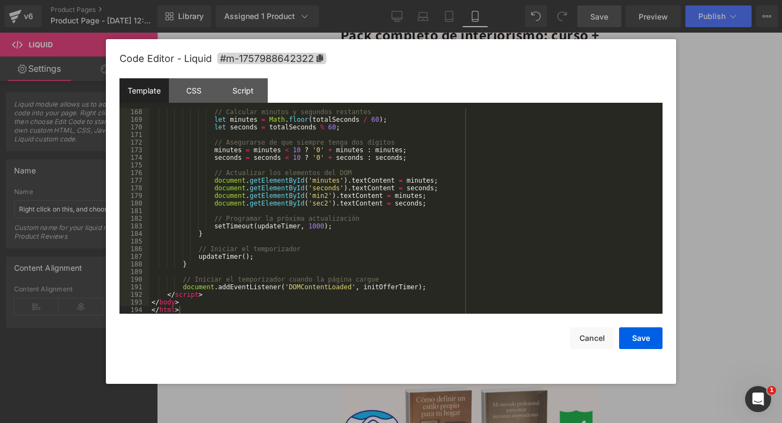
click at [617, 332] on div "Save Cancel" at bounding box center [391, 330] width 543 height 35
click at [628, 333] on button "Save" at bounding box center [640, 338] width 43 height 22
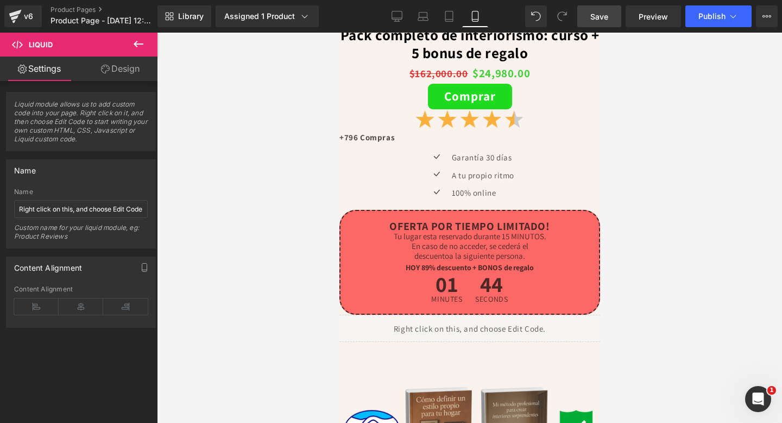
click at [608, 11] on span "Save" at bounding box center [599, 16] width 18 height 11
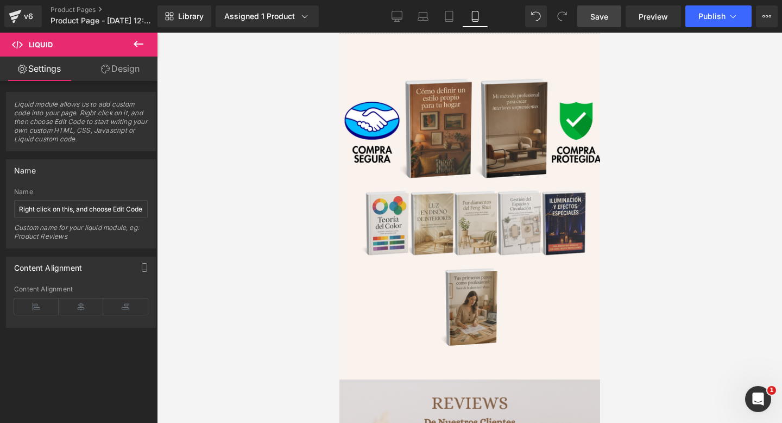
scroll to position [733, 0]
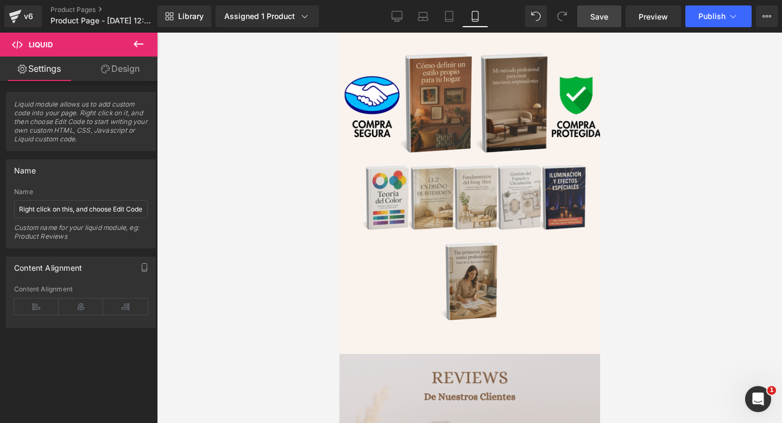
click at [142, 45] on icon at bounding box center [138, 43] width 13 height 13
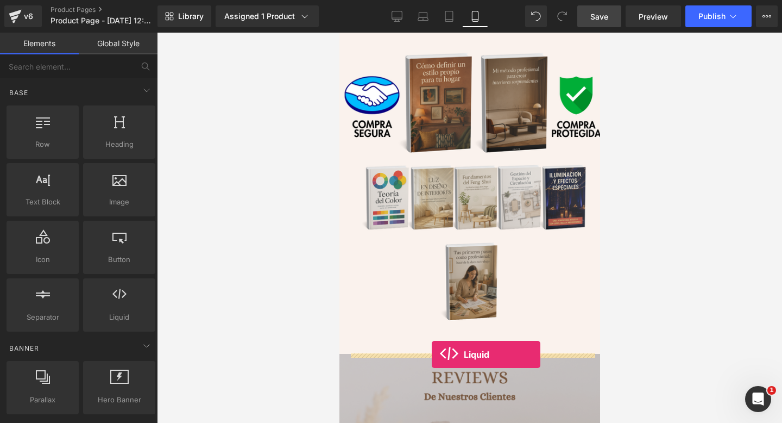
drag, startPoint x: 441, startPoint y: 336, endPoint x: 431, endPoint y: 354, distance: 20.4
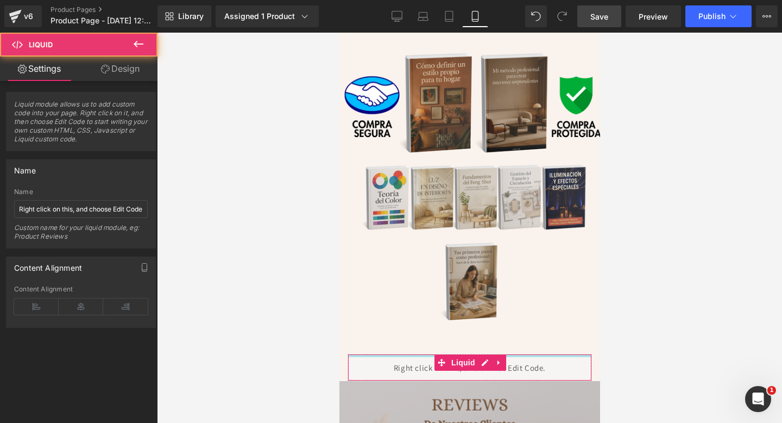
scroll to position [779, 0]
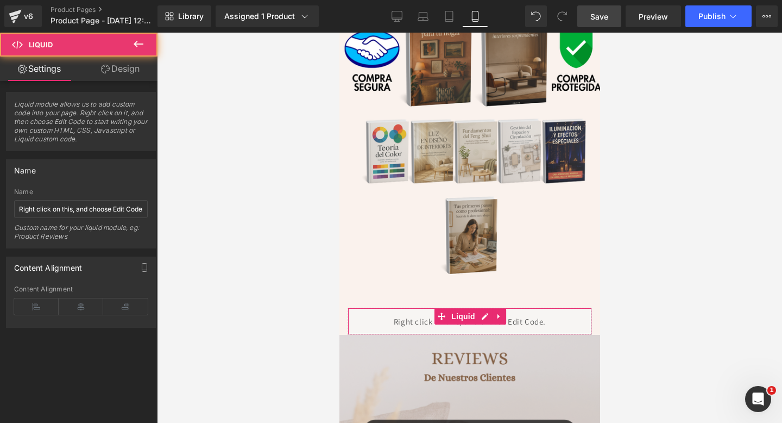
click at [543, 316] on div "Liquid" at bounding box center [469, 320] width 244 height 27
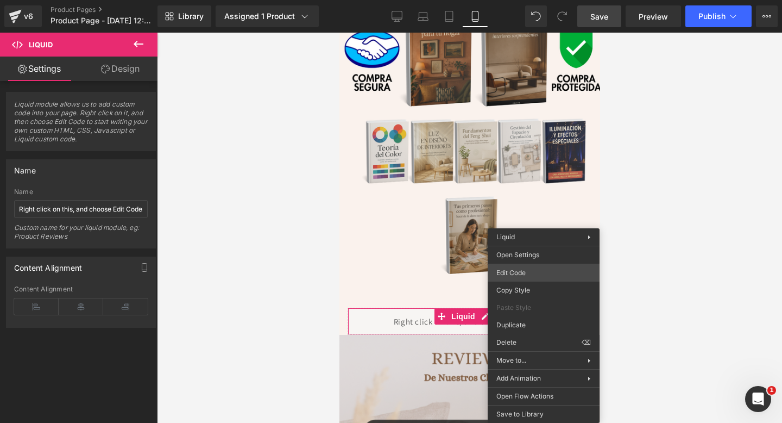
click at [529, 0] on div "Liquid You are previewing how the will restyle your page. You can not edit Elem…" at bounding box center [391, 0] width 782 height 0
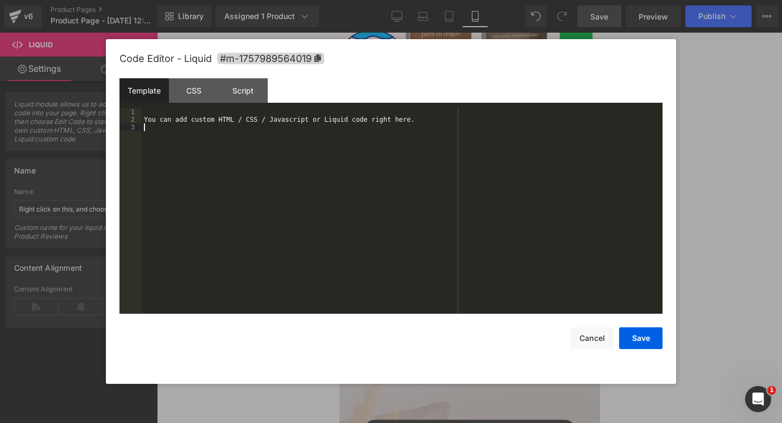
drag, startPoint x: 219, startPoint y: 197, endPoint x: 197, endPoint y: 117, distance: 83.6
click at [197, 117] on div "You can add custom HTML / CSS / Javascript or Liquid code right here." at bounding box center [402, 218] width 521 height 221
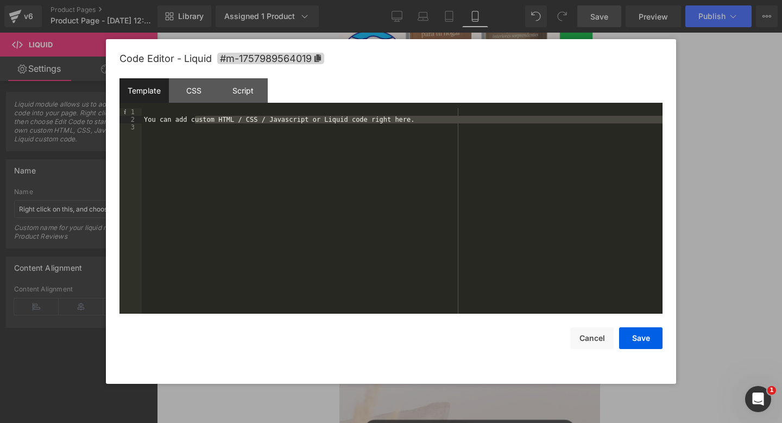
click at [162, 141] on div "You can add custom HTML / CSS / Javascript or Liquid code right here." at bounding box center [402, 218] width 521 height 221
drag, startPoint x: 161, startPoint y: 141, endPoint x: 158, endPoint y: 76, distance: 65.3
click at [158, 76] on div "Code Editor - Liquid #m-1757989564019 Template CSS Script Data 1 2 3 You can ad…" at bounding box center [391, 211] width 543 height 344
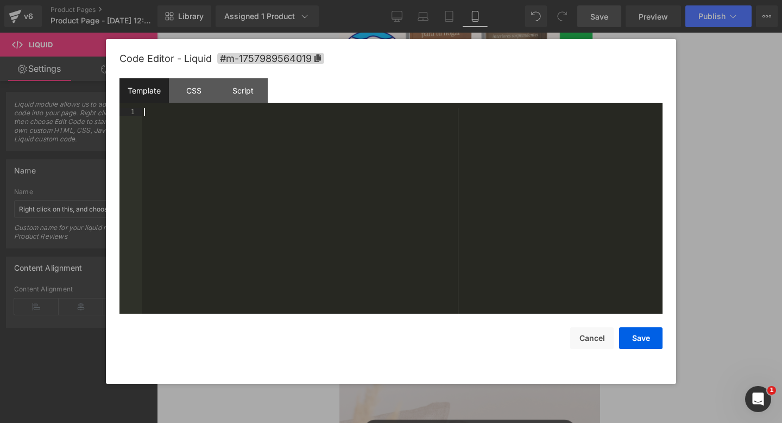
scroll to position [1954, 0]
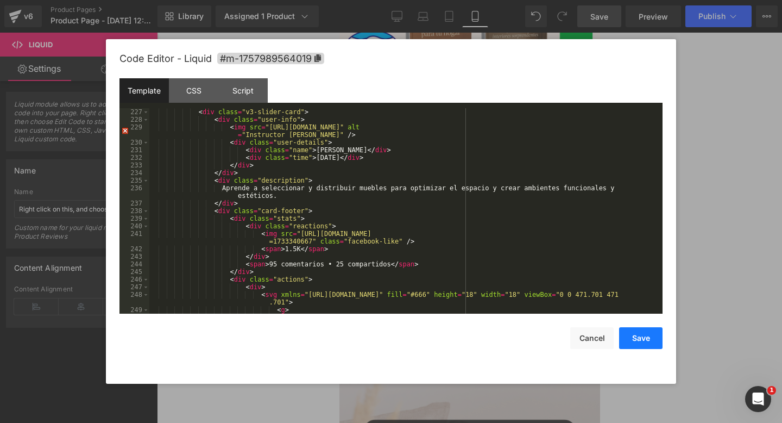
click at [658, 340] on button "Save" at bounding box center [640, 338] width 43 height 22
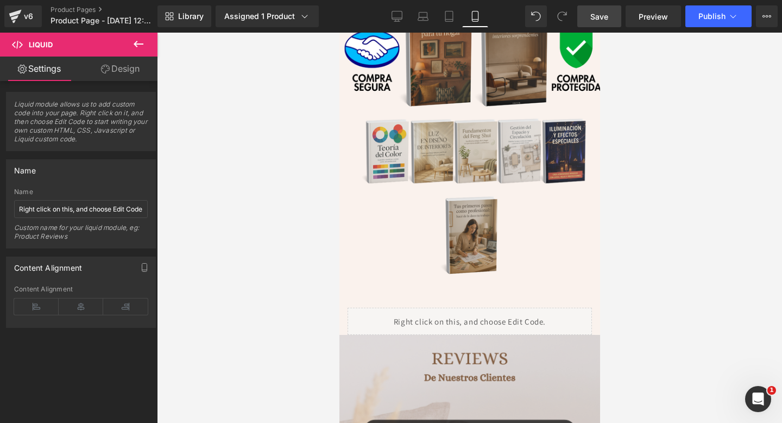
click at [599, 12] on span "Save" at bounding box center [599, 16] width 18 height 11
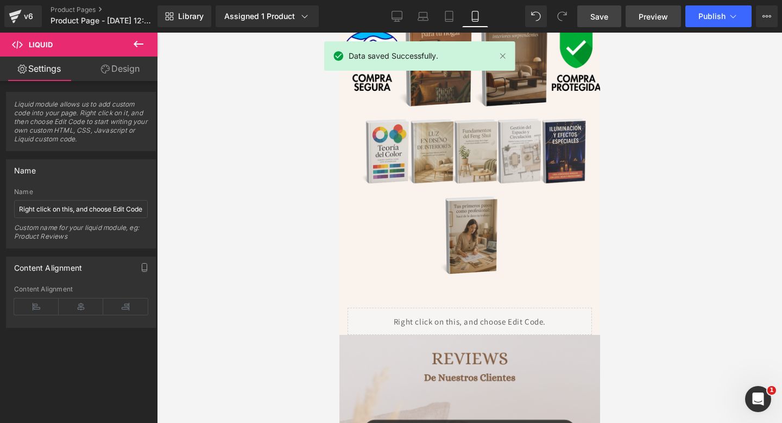
click at [650, 14] on span "Preview" at bounding box center [653, 16] width 29 height 11
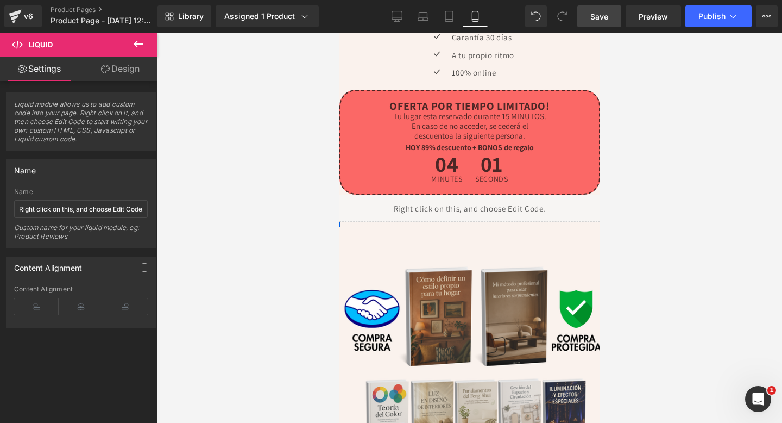
scroll to position [518, 0]
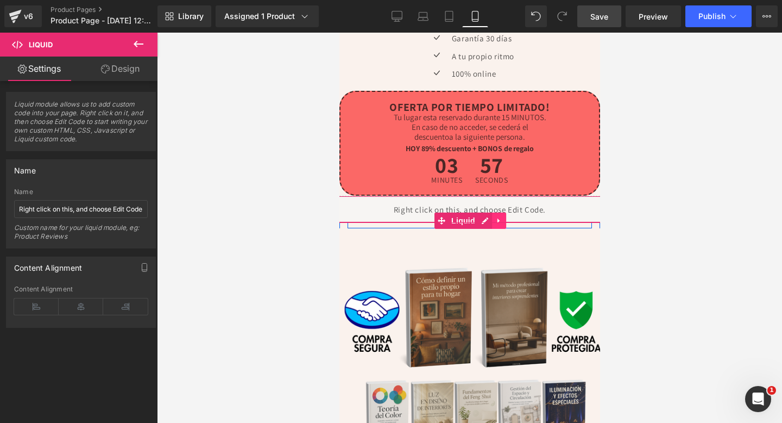
click at [496, 217] on icon at bounding box center [499, 221] width 8 height 8
click at [507, 217] on icon at bounding box center [506, 221] width 8 height 8
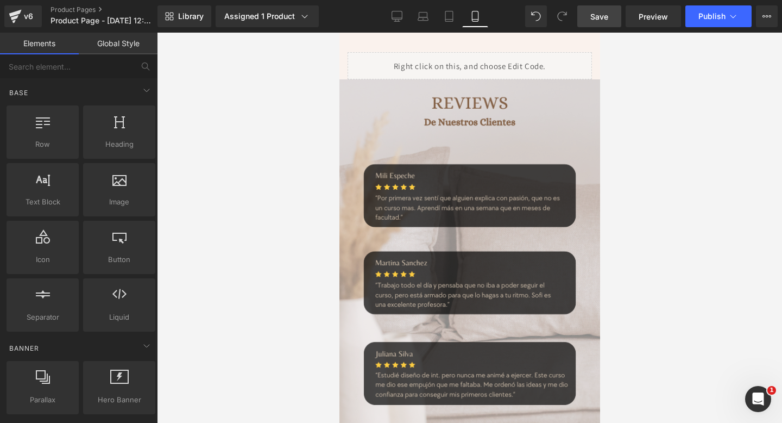
scroll to position [1063, 0]
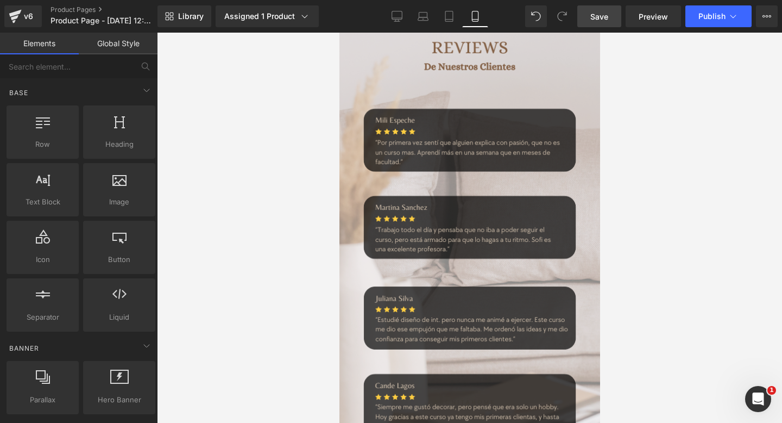
click at [607, 21] on span "Save" at bounding box center [599, 16] width 18 height 11
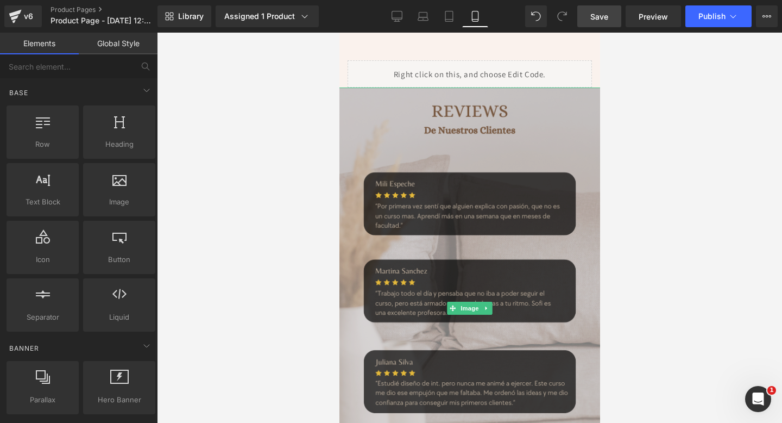
scroll to position [920, 0]
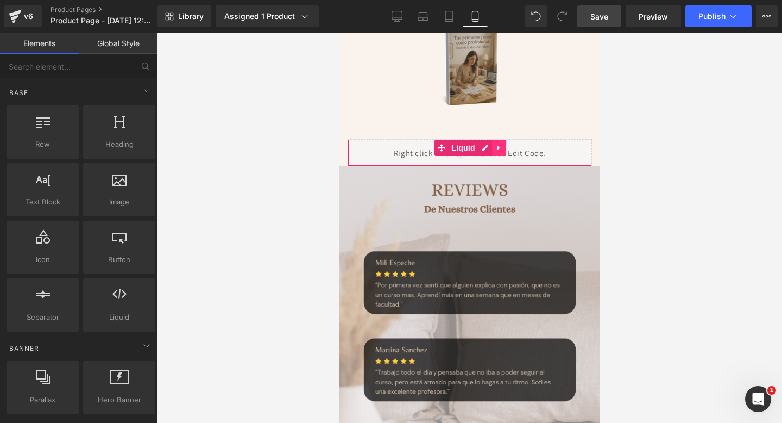
click at [501, 147] on icon at bounding box center [499, 147] width 8 height 8
click at [504, 147] on icon at bounding box center [506, 148] width 8 height 8
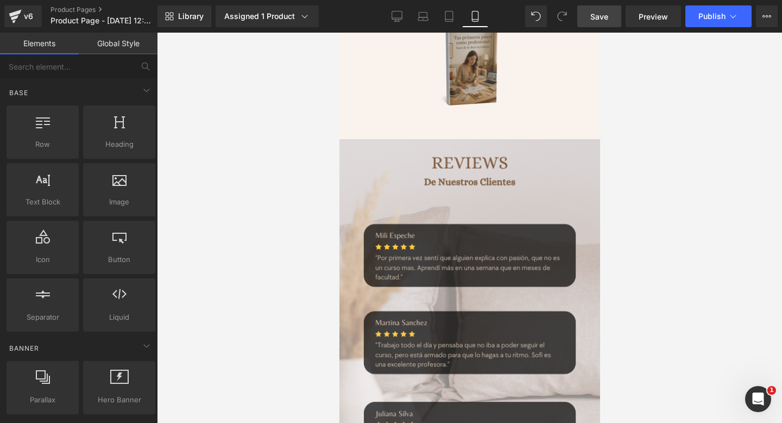
click at [603, 26] on link "Save" at bounding box center [599, 16] width 44 height 22
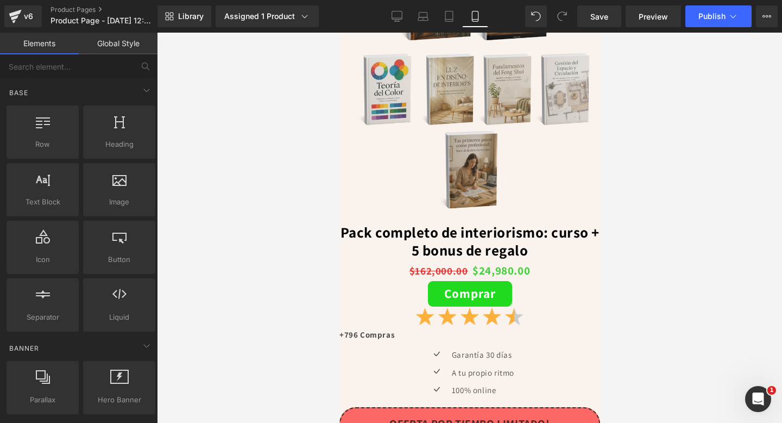
scroll to position [0, 0]
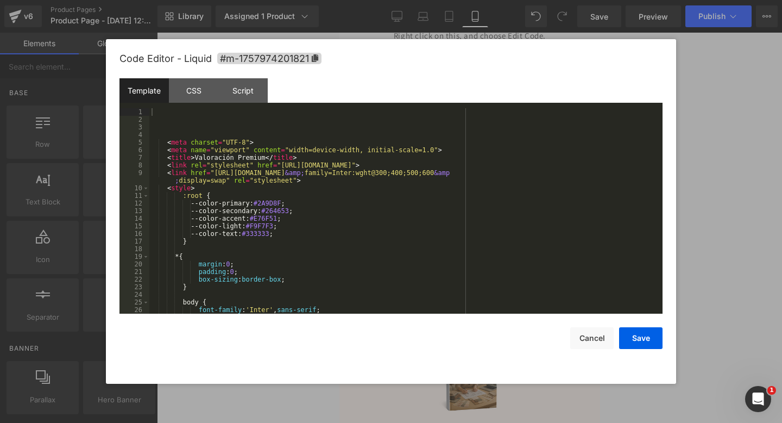
click at [379, 0] on div "Liquid You are previewing how the will restyle your page. You can not edit Elem…" at bounding box center [391, 0] width 782 height 0
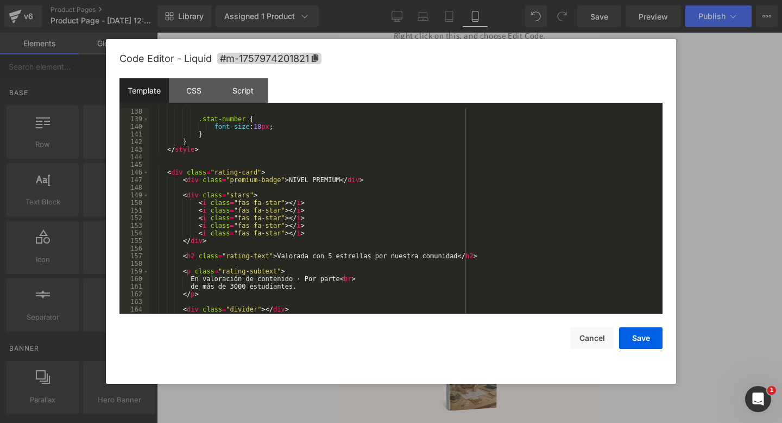
scroll to position [716, 0]
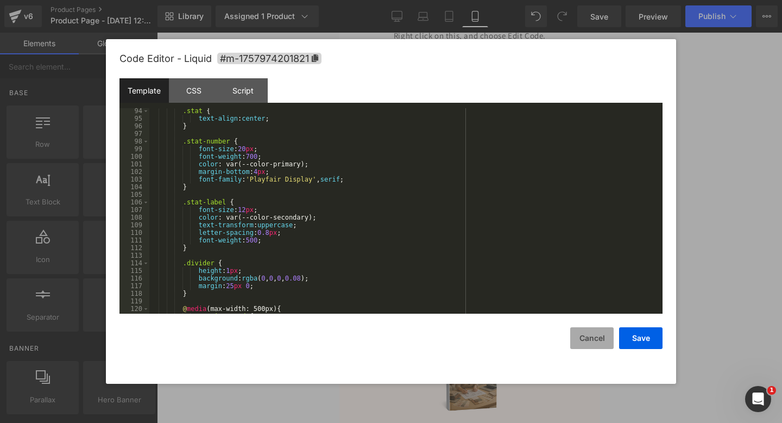
click at [605, 342] on button "Cancel" at bounding box center [591, 338] width 43 height 22
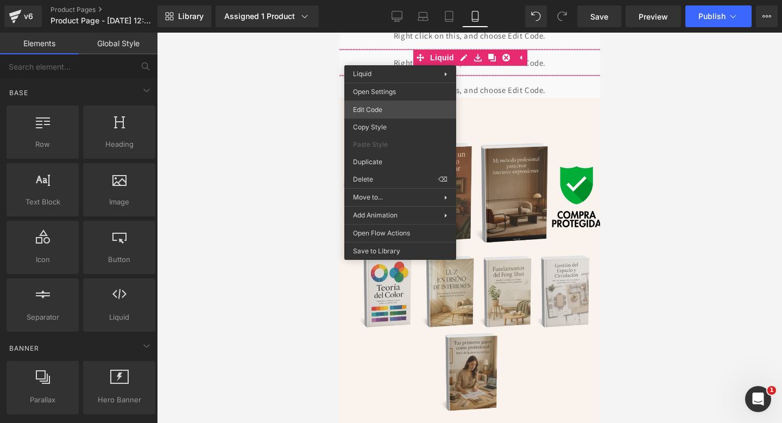
click at [384, 0] on div "Liquid You are previewing how the will restyle your page. You can not edit Elem…" at bounding box center [391, 0] width 782 height 0
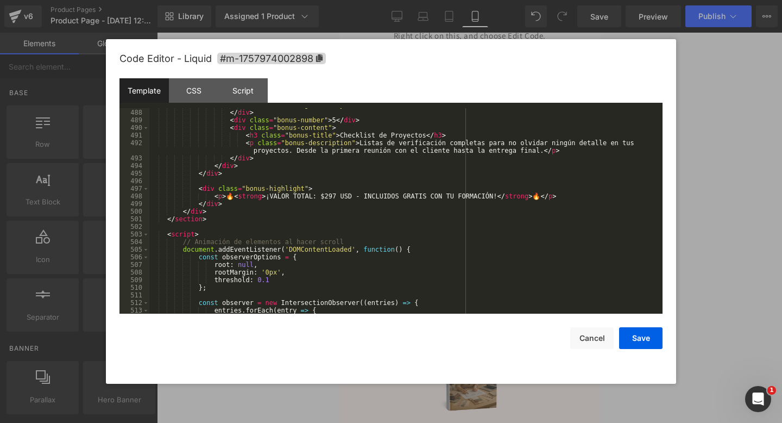
scroll to position [3799, 0]
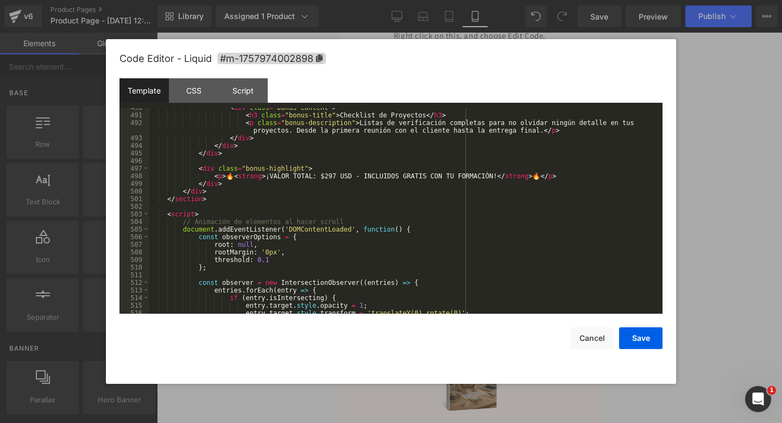
click at [315, 174] on div "< div class = "bonus-content" > < h3 class = "bonus-title" > Checklist de Proye…" at bounding box center [403, 214] width 509 height 221
drag, startPoint x: 269, startPoint y: 177, endPoint x: 363, endPoint y: 174, distance: 94.5
click at [363, 174] on div "< div class = "bonus-content" > < h3 class = "bonus-title" > Checklist de Proye…" at bounding box center [403, 214] width 509 height 221
click at [430, 174] on div "< div class = "bonus-content" > < h3 class = "bonus-title" > Checklist de Proye…" at bounding box center [403, 214] width 509 height 221
click at [506, 251] on div "< div class = "bonus-content" > < h3 class = "bonus-title" > Checklist de Proye…" at bounding box center [403, 214] width 509 height 221
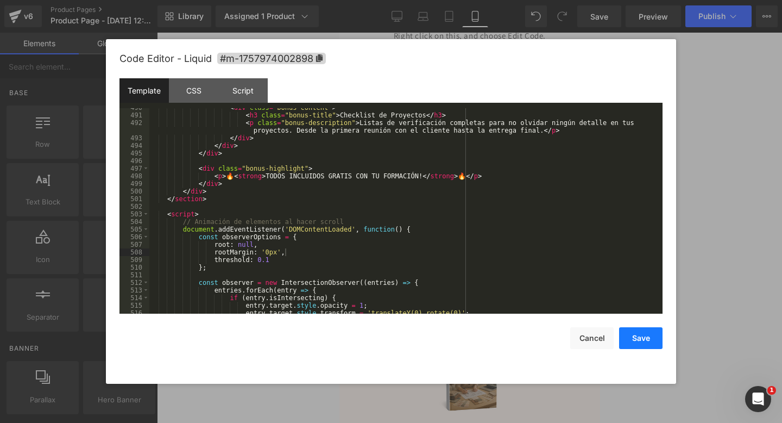
click at [644, 338] on button "Save" at bounding box center [640, 338] width 43 height 22
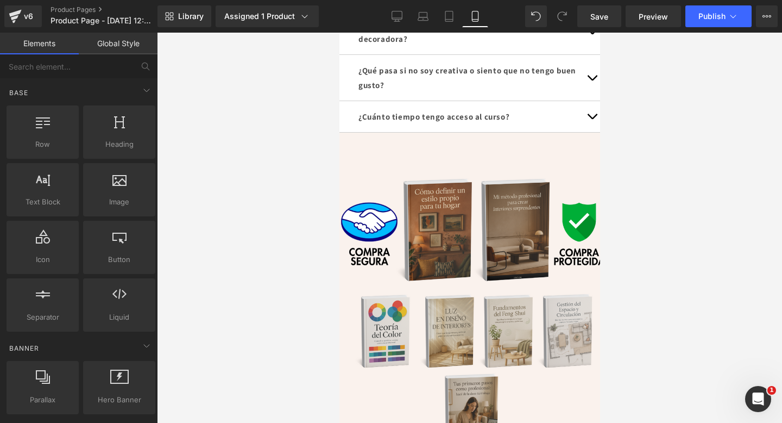
scroll to position [1620, 0]
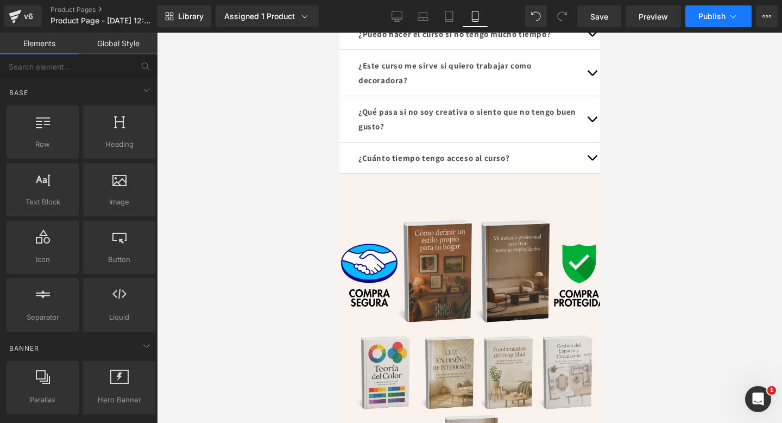
click at [713, 21] on button "Publish" at bounding box center [719, 16] width 66 height 22
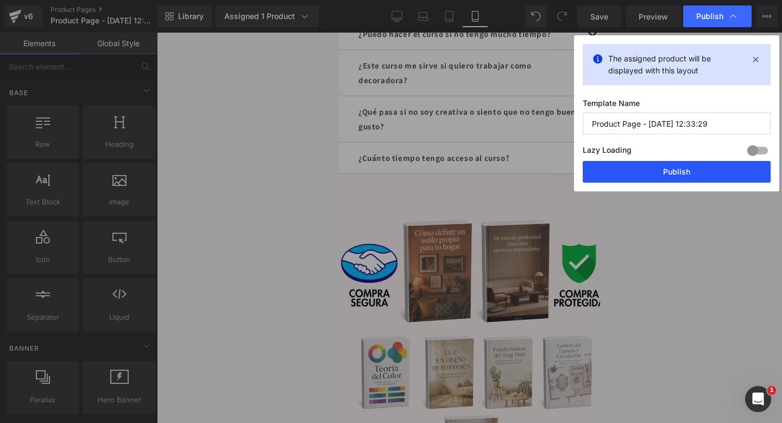
click at [658, 174] on button "Publish" at bounding box center [677, 172] width 188 height 22
